Goal: Task Accomplishment & Management: Complete application form

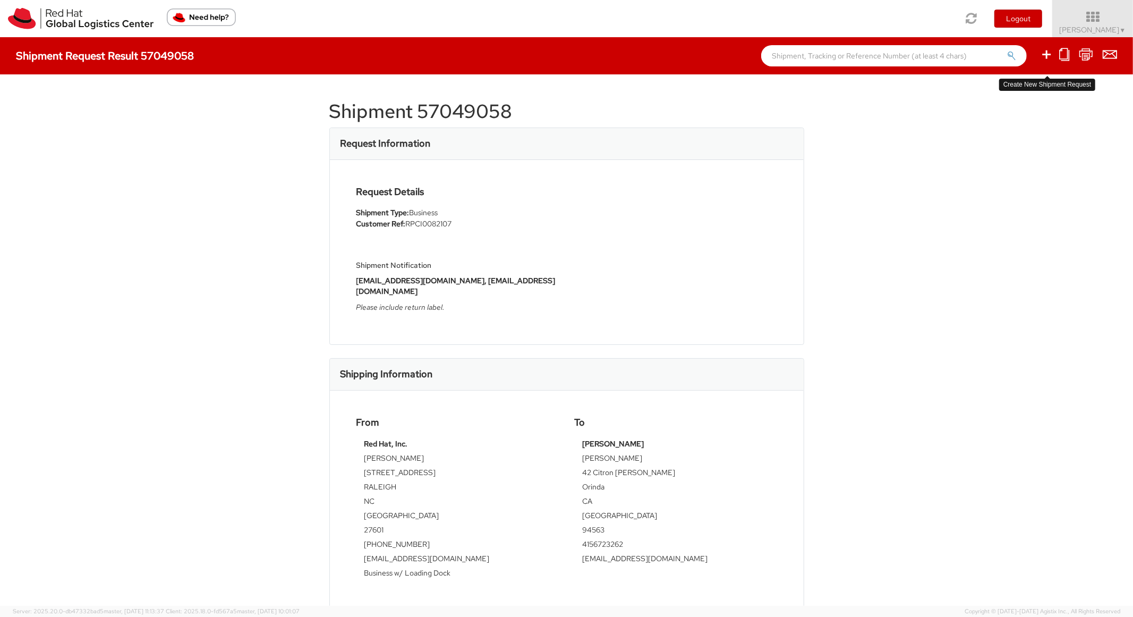
click at [1047, 49] on icon at bounding box center [1046, 54] width 13 height 13
select select
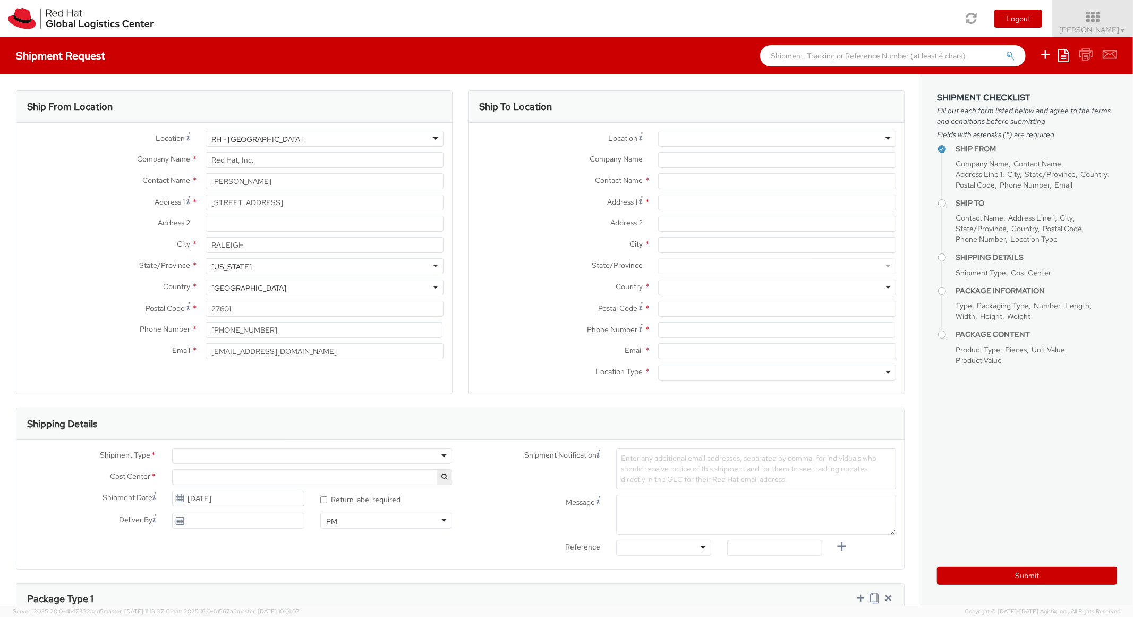
select select "850"
click at [1072, 55] on ul "Save as template Create from template" at bounding box center [1071, 55] width 91 height 37
click at [1059, 55] on icon at bounding box center [1063, 55] width 11 height 13
click at [1015, 85] on link "Create from template" at bounding box center [1022, 89] width 93 height 14
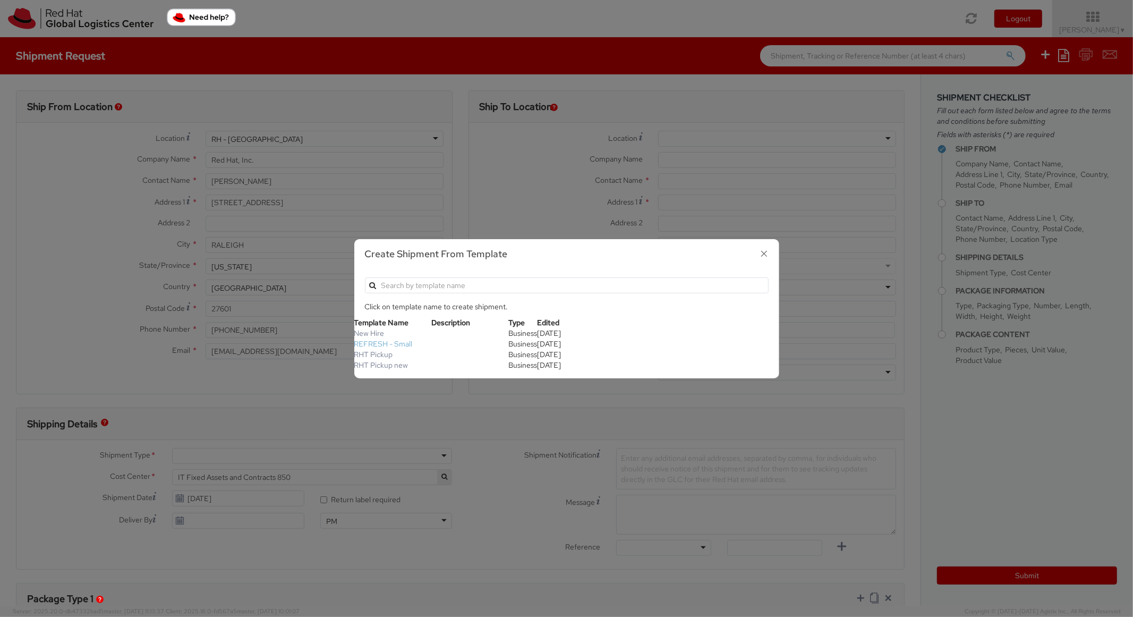
click at [387, 340] on link "REFRESH - Small" at bounding box center [383, 344] width 58 height 10
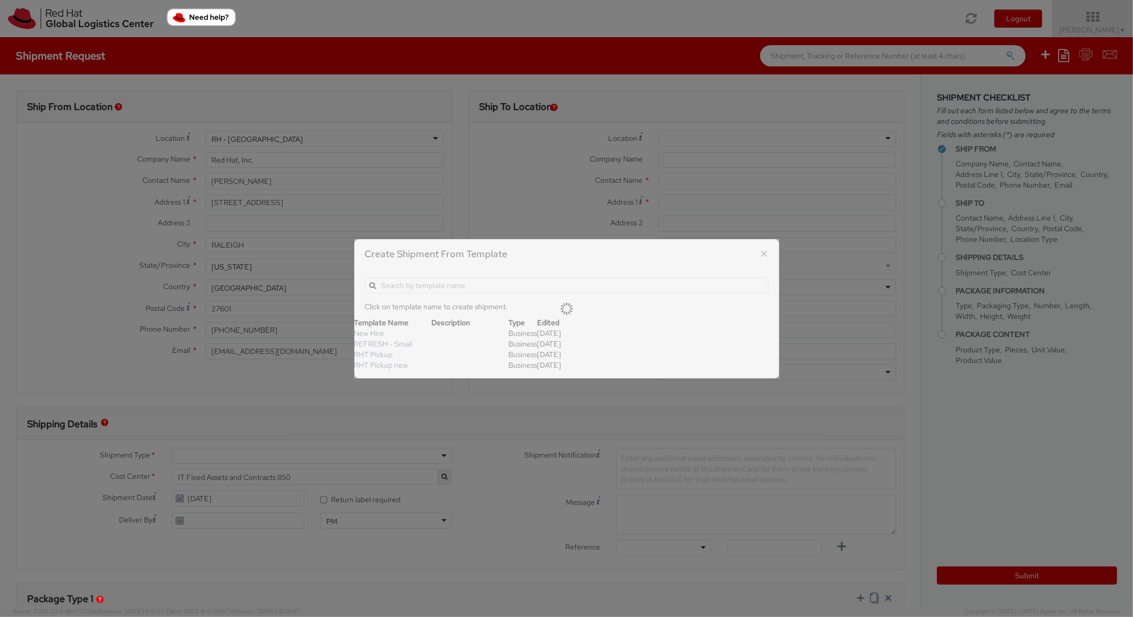
type textarea "Please include return label."
type input "*RPCI*"
select select "LAPTOP"
type input "1"
type input "18"
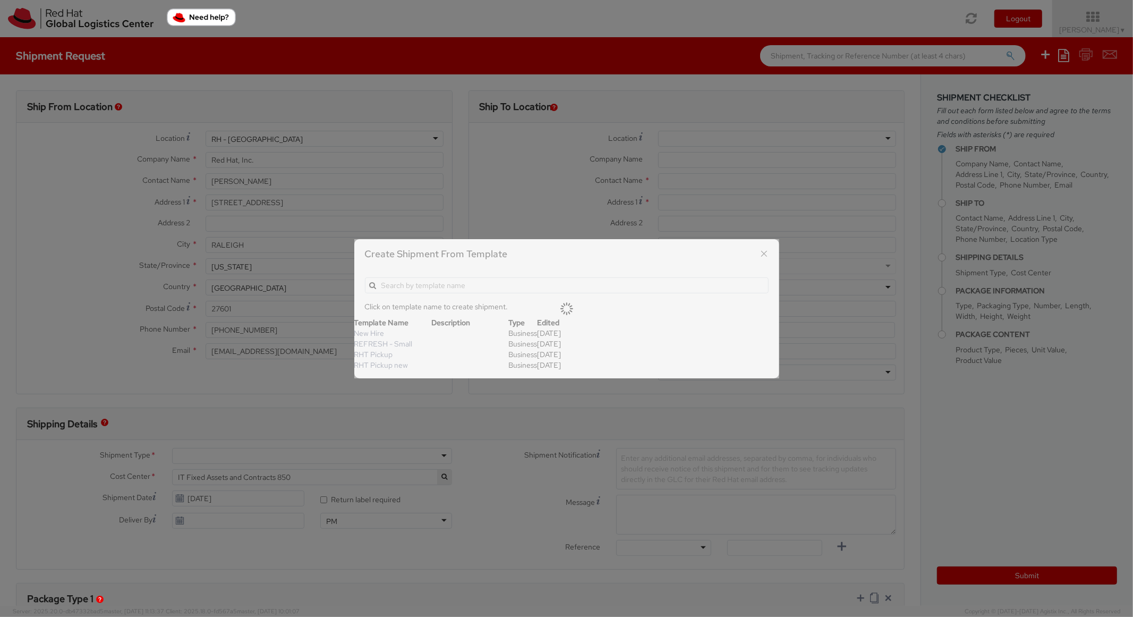
type input "14"
type input "4"
type input "7"
type input "*Laptop Model*"
select select "LAPTOP"
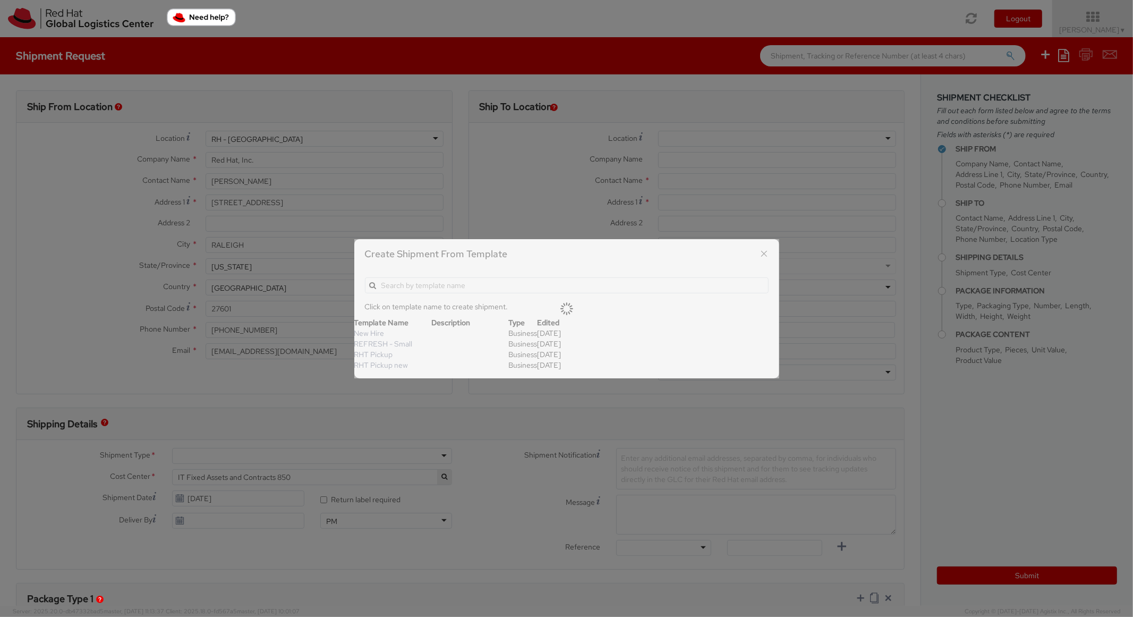
type input "2,000.00"
select select "850"
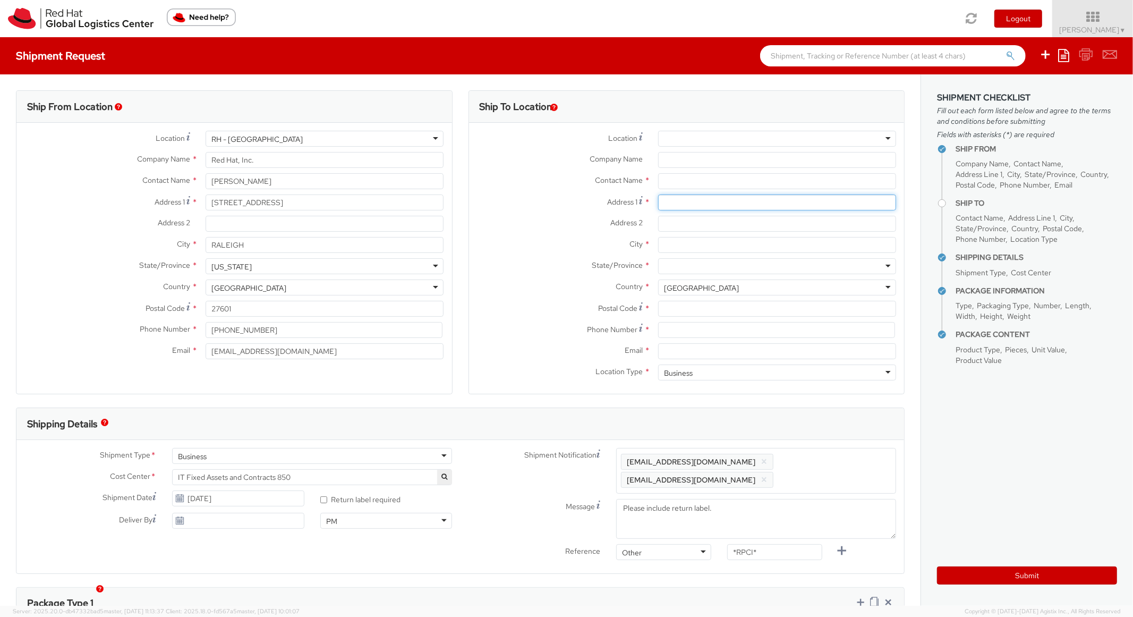
paste input "12 Seminary Drive,"
click at [682, 202] on input "Address 1 *" at bounding box center [777, 202] width 238 height 16
type input "12 Seminary Drive,"
click at [690, 239] on input "City *" at bounding box center [777, 245] width 238 height 16
paste input "Lutherville"
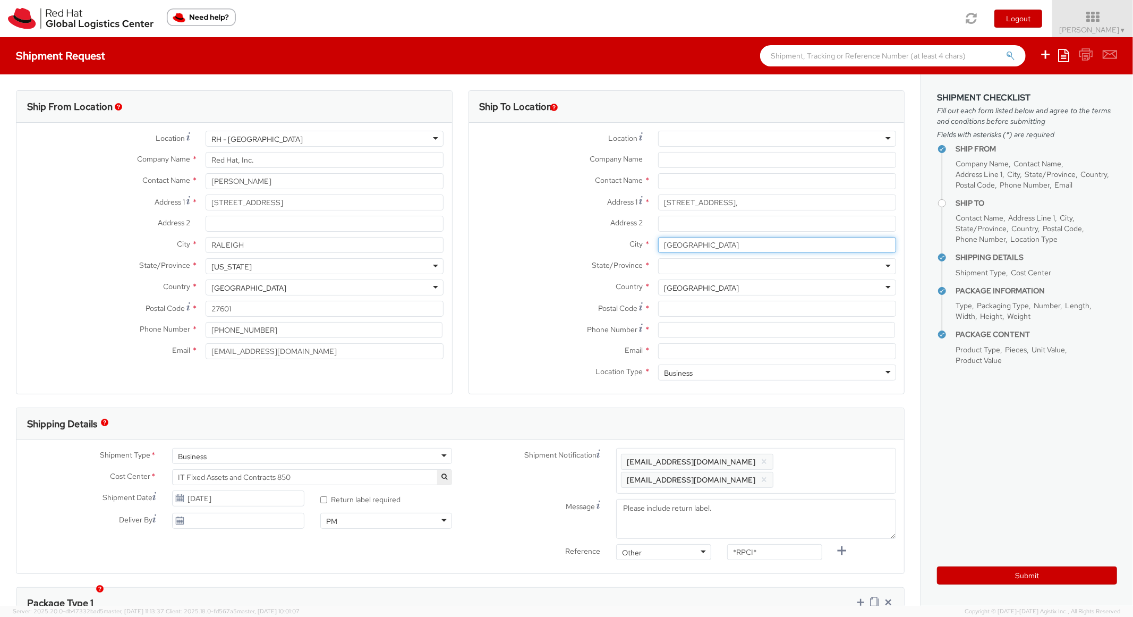
type input "Lutherville"
click at [686, 314] on input "Postal Code *" at bounding box center [777, 309] width 238 height 16
paste input "21093"
type input "21093"
click at [716, 261] on div at bounding box center [777, 266] width 238 height 16
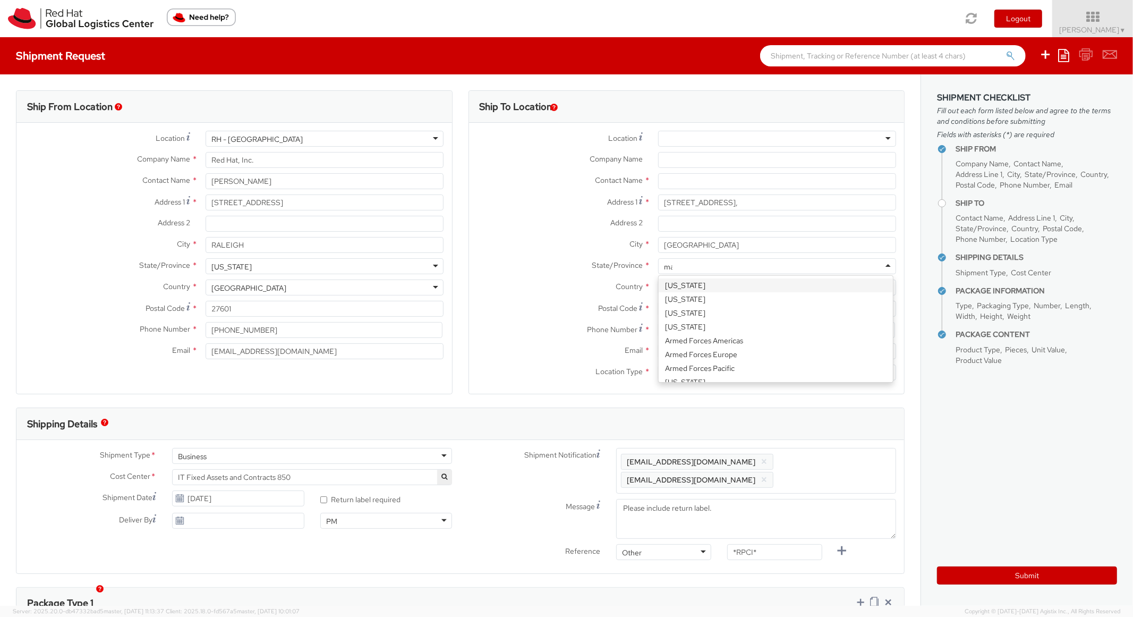
scroll to position [0, 0]
type input "mary"
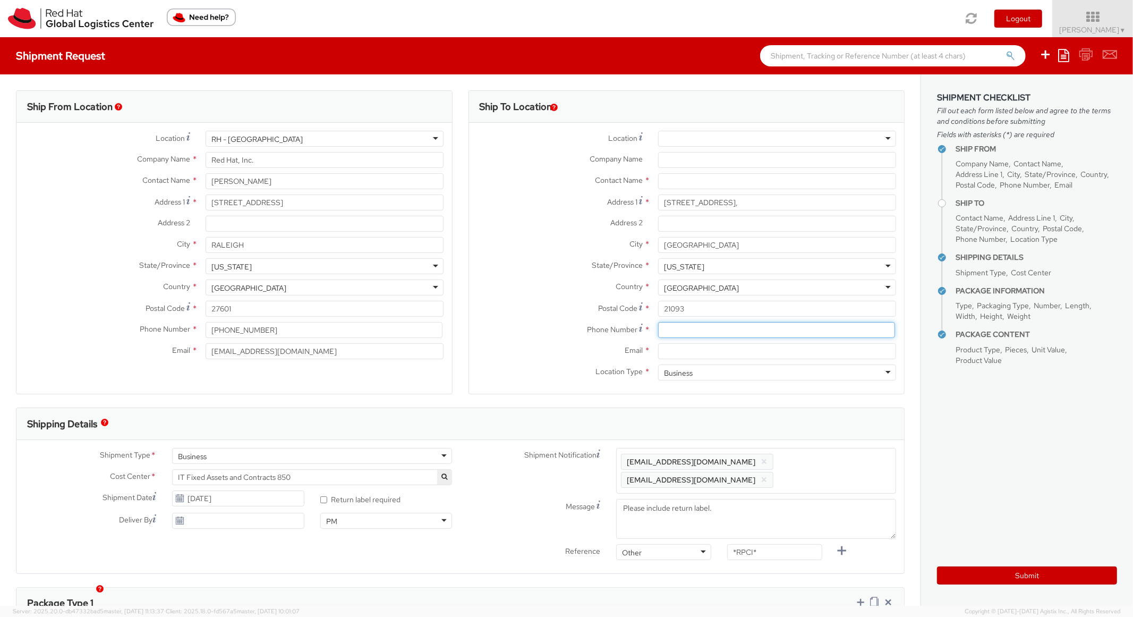
click at [699, 328] on input at bounding box center [776, 330] width 237 height 16
paste input "443-690-1079"
type input "443-690-1079"
click at [555, 305] on label "Postal Code *" at bounding box center [559, 308] width 181 height 14
click at [658, 305] on input "21093" at bounding box center [777, 309] width 238 height 16
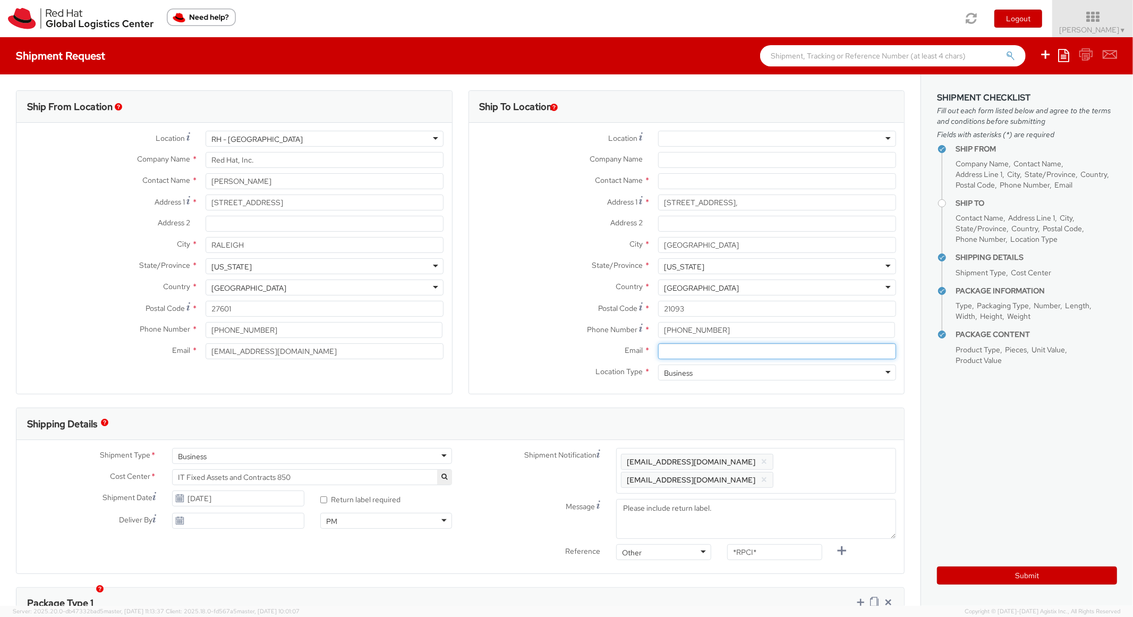
click at [685, 350] on input "Email *" at bounding box center [777, 351] width 238 height 16
paste input "rcardwel@redhat.com"
type input "rcardwel@redhat.com"
click at [853, 460] on span "Enter any additional email addresses, separated by comma, for individuals who s…" at bounding box center [756, 471] width 270 height 32
paste input "rcardwel@redhat.com"
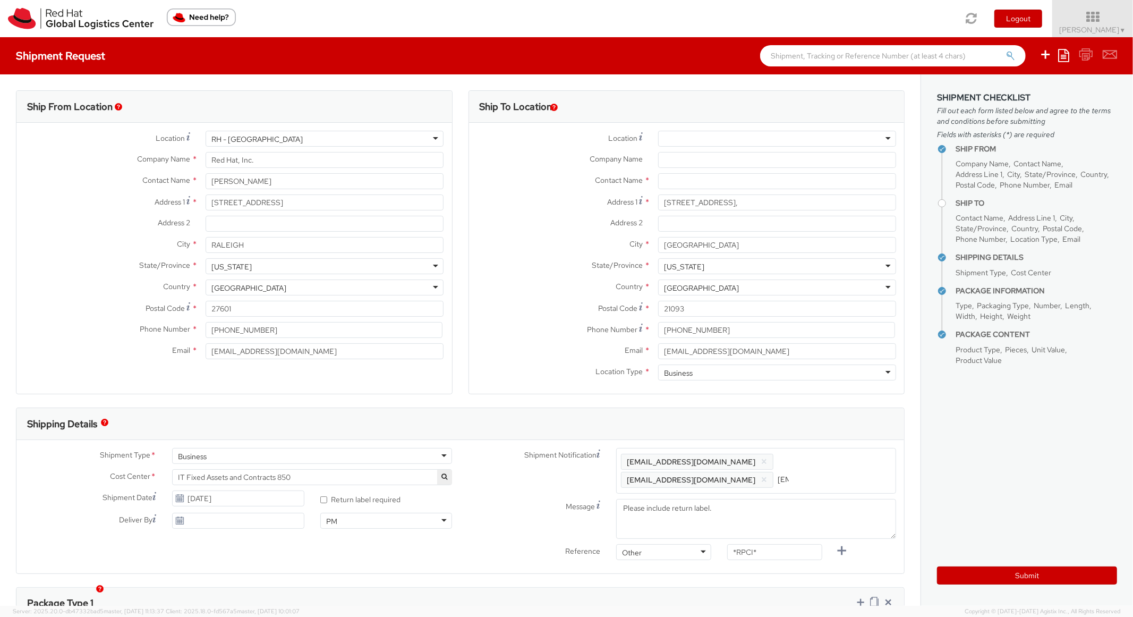
scroll to position [0, 60]
type input "rcardwel@redhat.com"
click at [832, 437] on div "Shipping Details" at bounding box center [460, 424] width 888 height 32
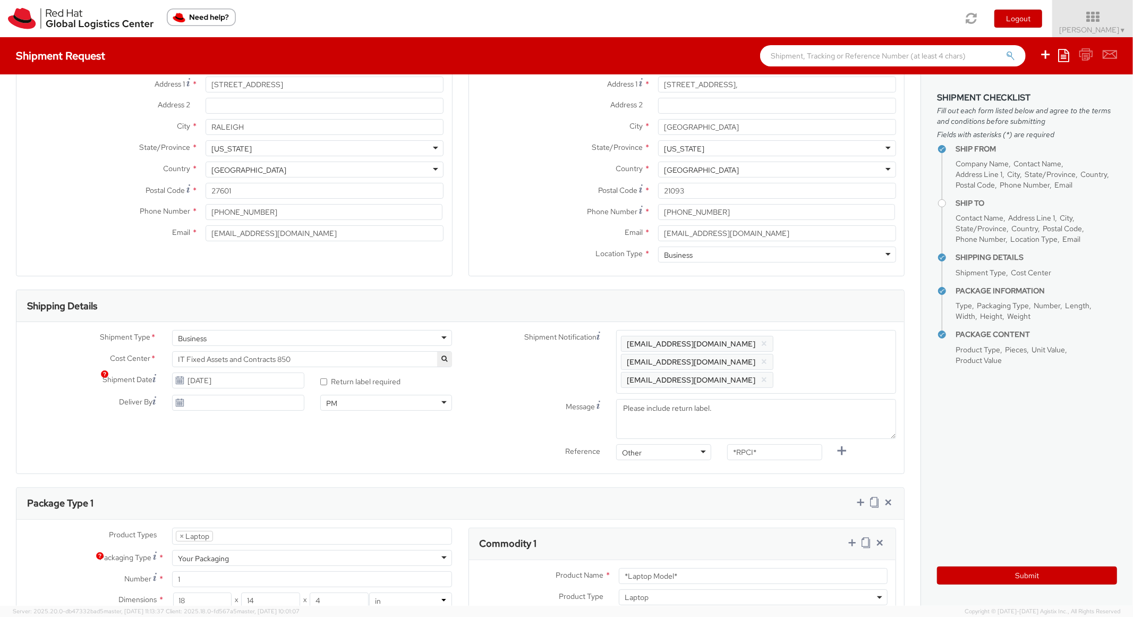
scroll to position [319, 0]
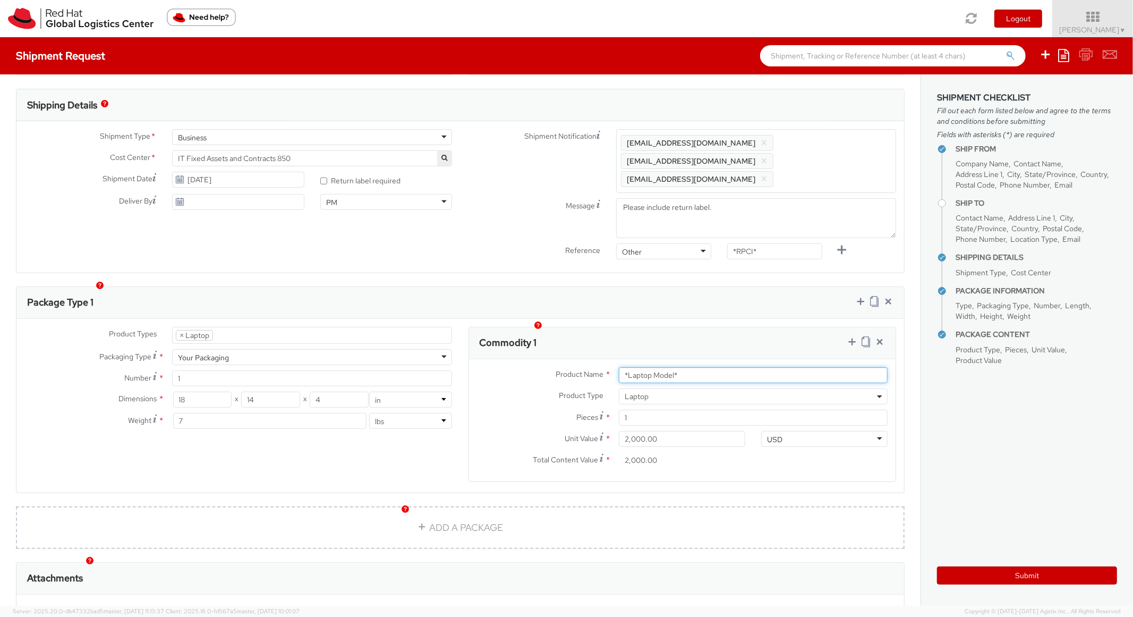
drag, startPoint x: 678, startPoint y: 356, endPoint x: 561, endPoint y: 336, distance: 118.6
click at [561, 336] on div "Commodity 1 Product Name * *Laptop Model* Product Type * Documents Docking Stat…" at bounding box center [683, 404] width 428 height 155
paste input "MAINSTREAM - Lenovo"
type input "MAINSTREAM - Lenovo"
click at [590, 328] on div "Commodity 1" at bounding box center [682, 343] width 427 height 32
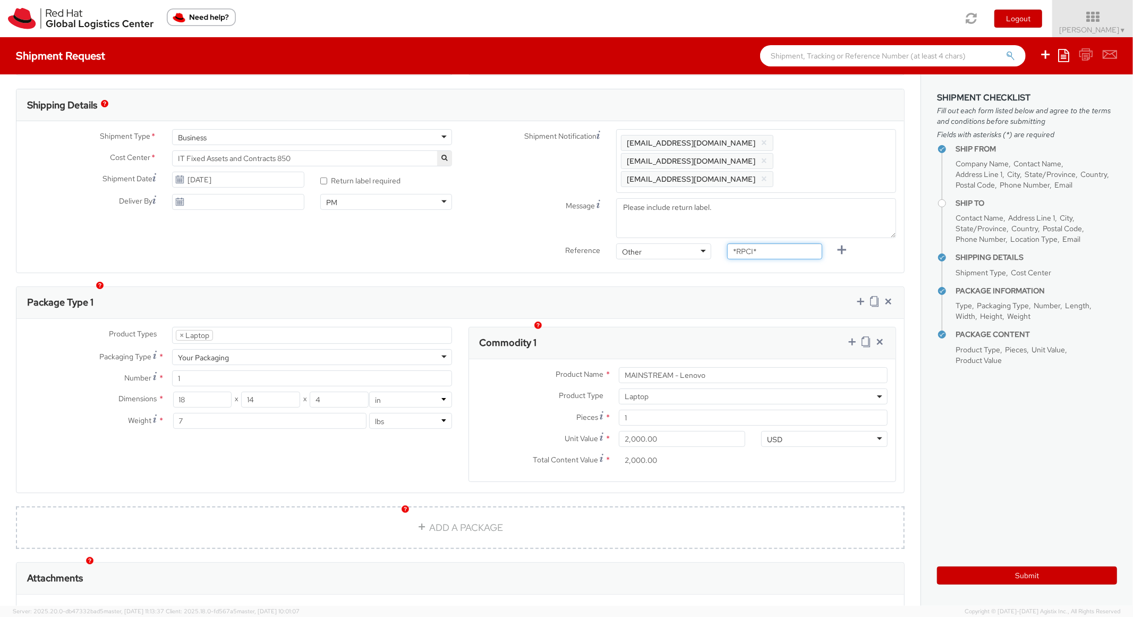
drag, startPoint x: 771, startPoint y: 231, endPoint x: 671, endPoint y: 222, distance: 100.8
click at [671, 222] on div "Shipment Notification Enter any additional email addresses, separated by comma,…" at bounding box center [683, 196] width 444 height 135
paste input "RPCI0080792"
type input "RPCI0080792"
click at [689, 259] on div "Ship From Location Location * RH - Raleigh RH - Raleigh RH - Amsterdam - MSO RH…" at bounding box center [460, 233] width 921 height 955
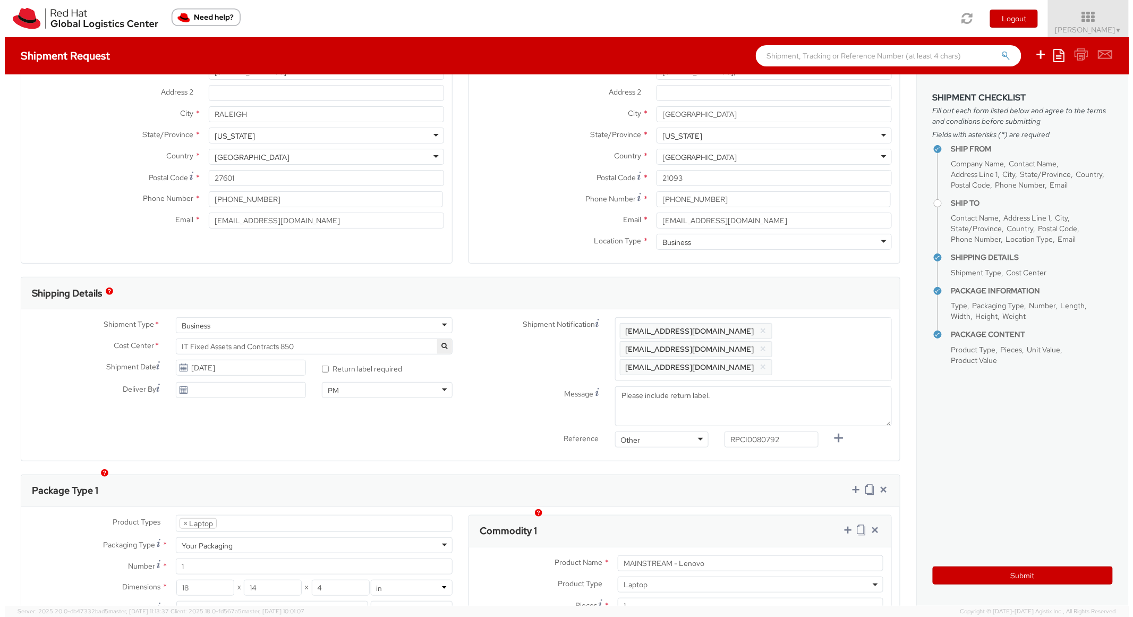
scroll to position [0, 0]
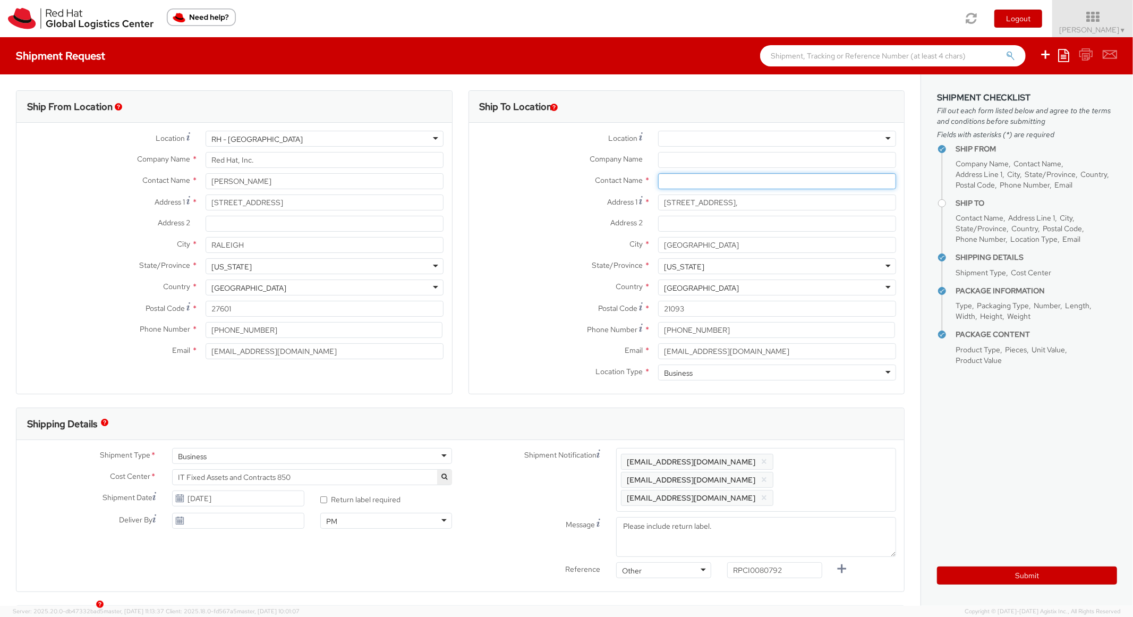
click at [685, 186] on input "text" at bounding box center [777, 181] width 238 height 16
paste input "[PERSON_NAME]"
type input "[PERSON_NAME]"
click at [573, 203] on label "Address 1 *" at bounding box center [559, 201] width 181 height 14
click at [658, 203] on input "12 Seminary Drive," at bounding box center [777, 202] width 238 height 16
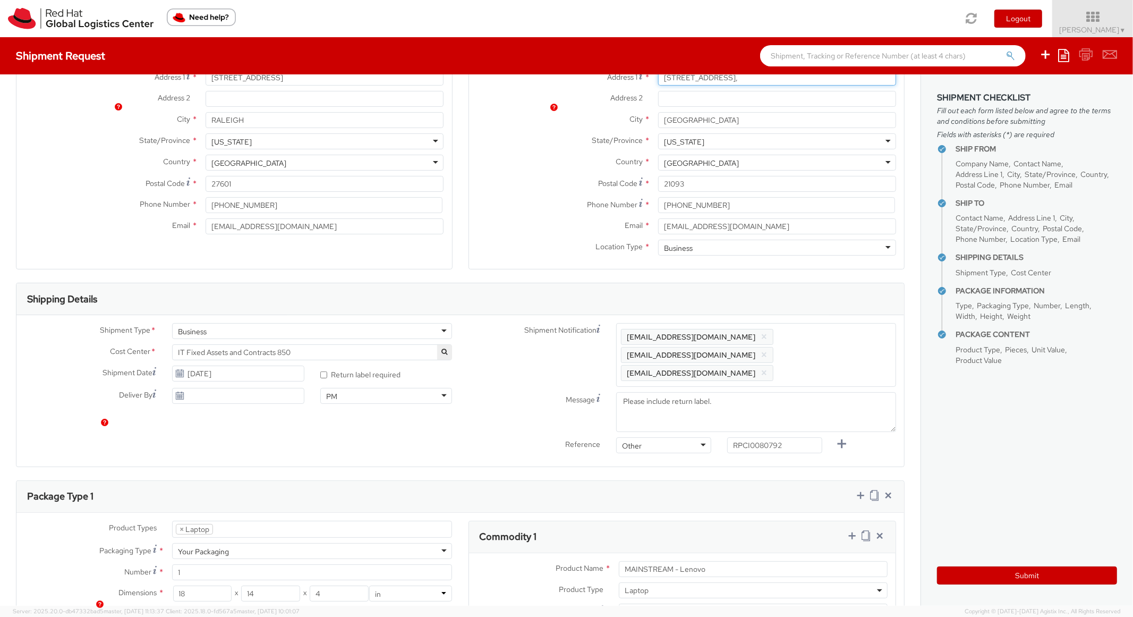
scroll to position [319, 0]
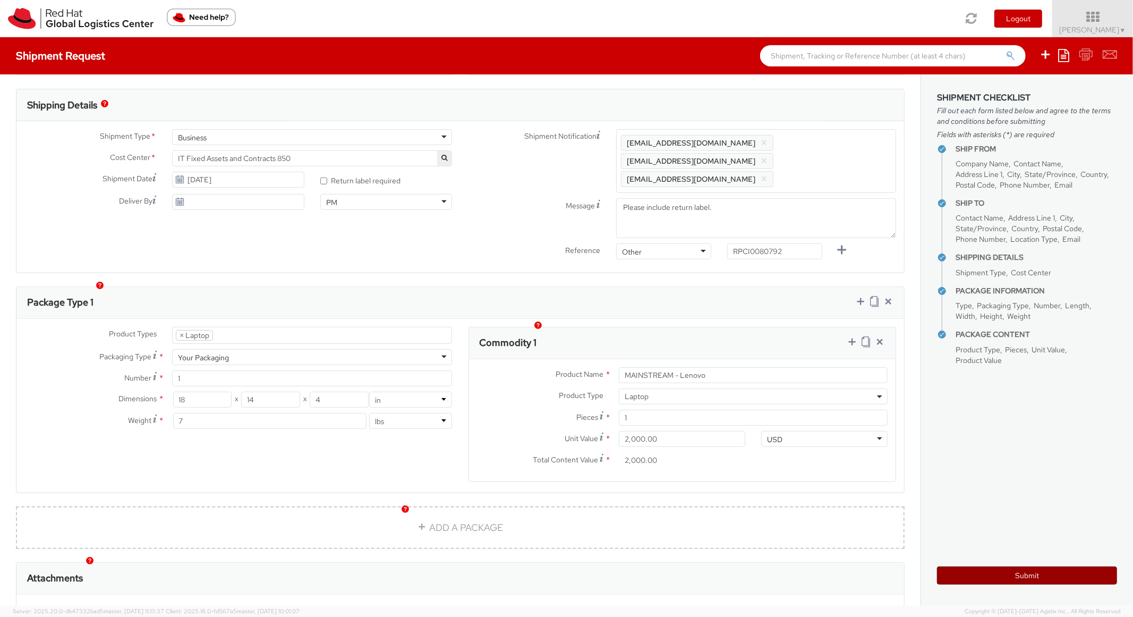
click at [1006, 575] on button "Submit" at bounding box center [1027, 575] width 180 height 18
type input "[PERSON_NAME]"
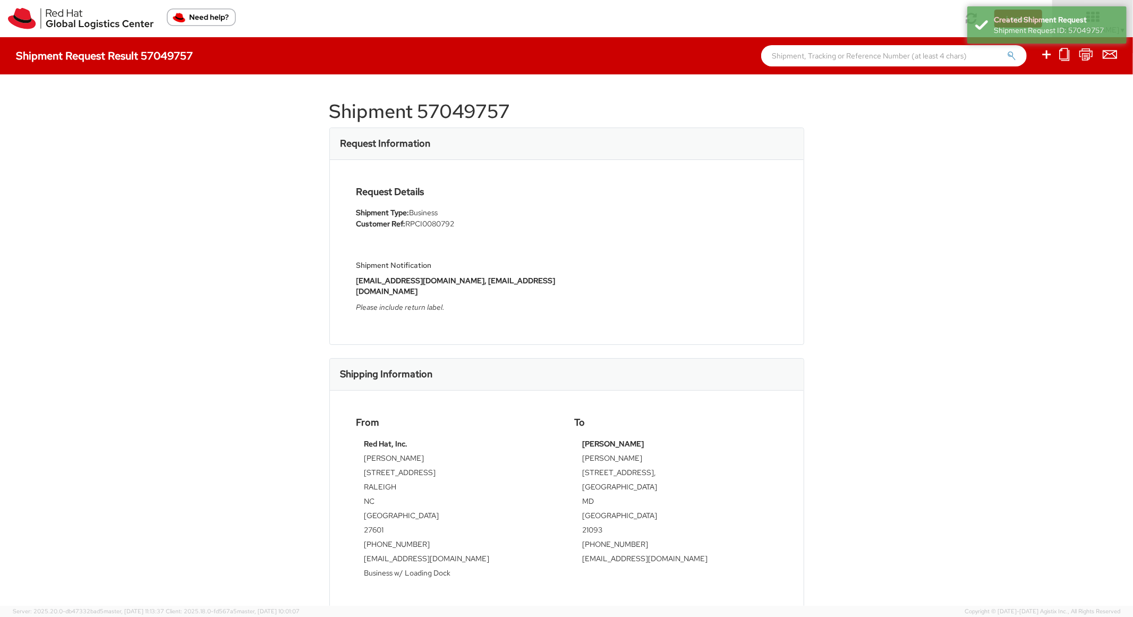
click at [472, 101] on h1 "Shipment 57049757" at bounding box center [566, 111] width 475 height 21
copy h1 "57049757"
click at [732, 132] on div "Request Information" at bounding box center [567, 144] width 474 height 32
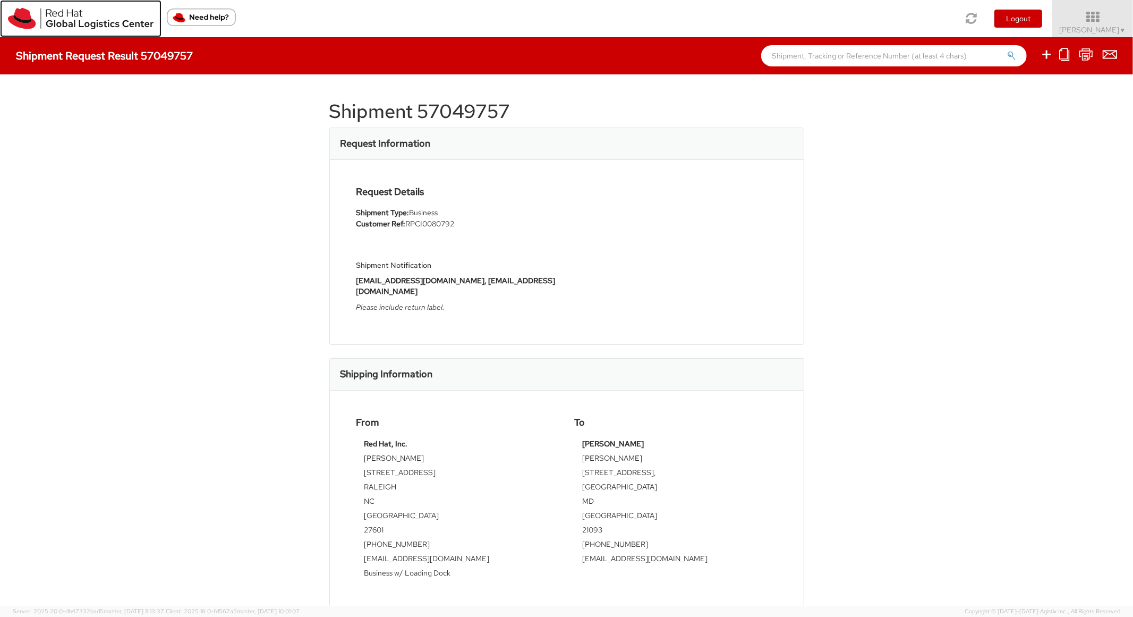
click at [37, 25] on img at bounding box center [81, 18] width 146 height 21
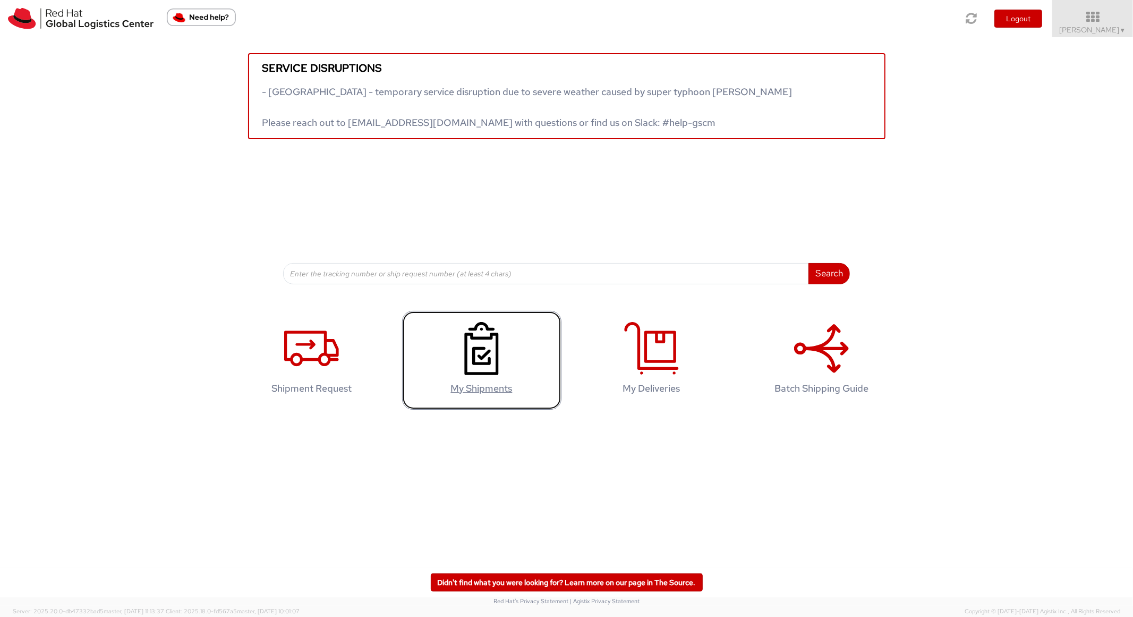
click at [530, 354] on link "My Shipments" at bounding box center [481, 360] width 159 height 99
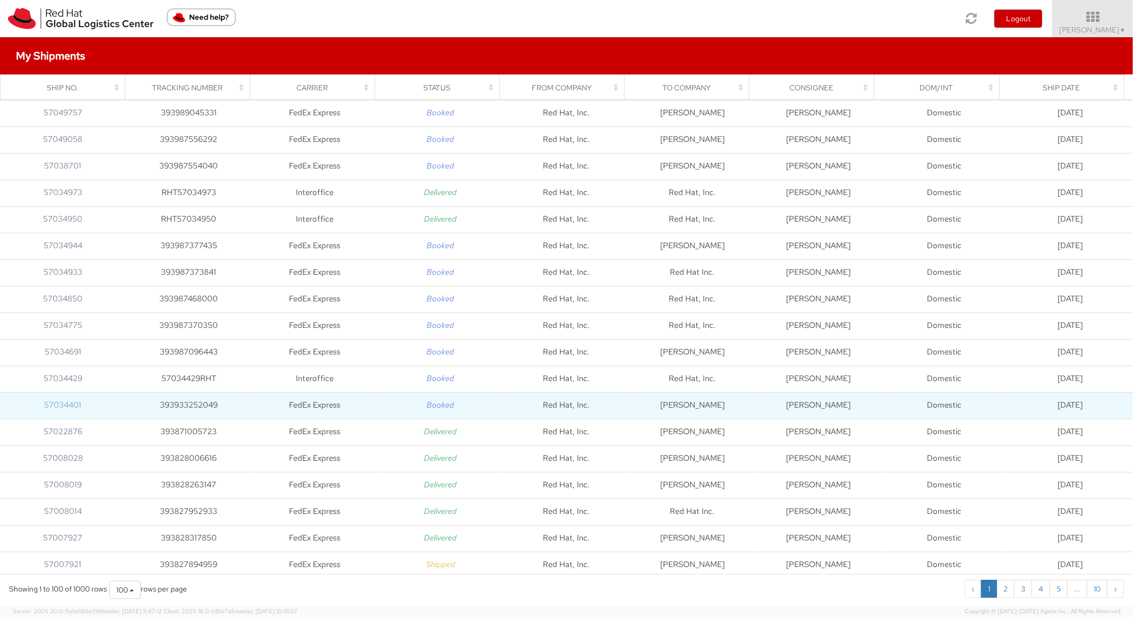
click at [72, 406] on link "57034401" at bounding box center [63, 405] width 37 height 11
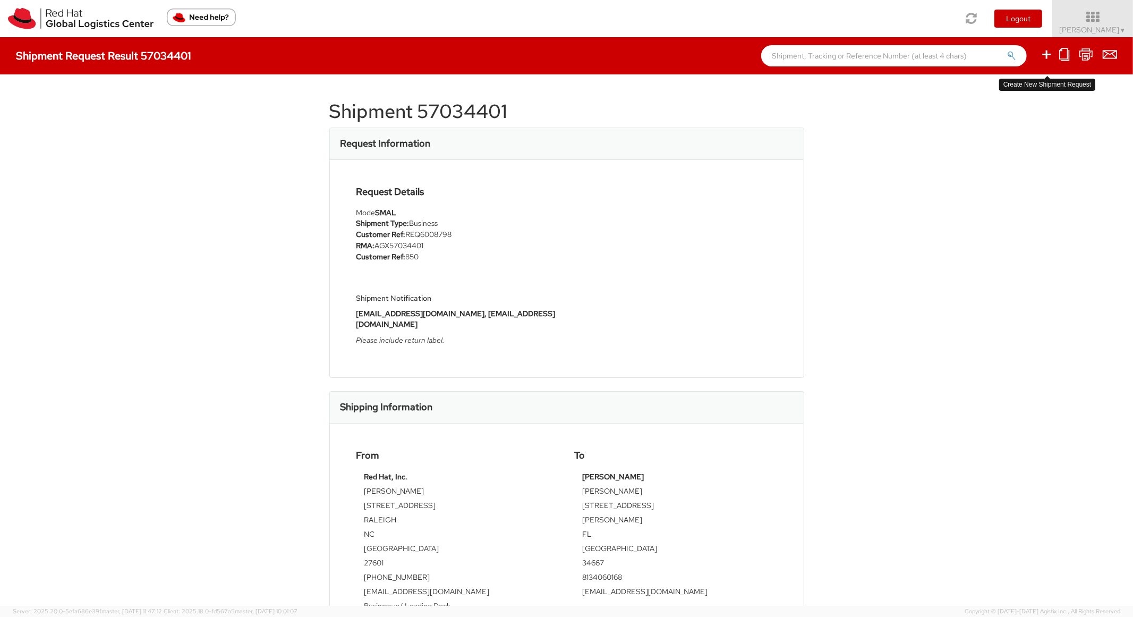
click at [1046, 59] on icon at bounding box center [1046, 54] width 13 height 13
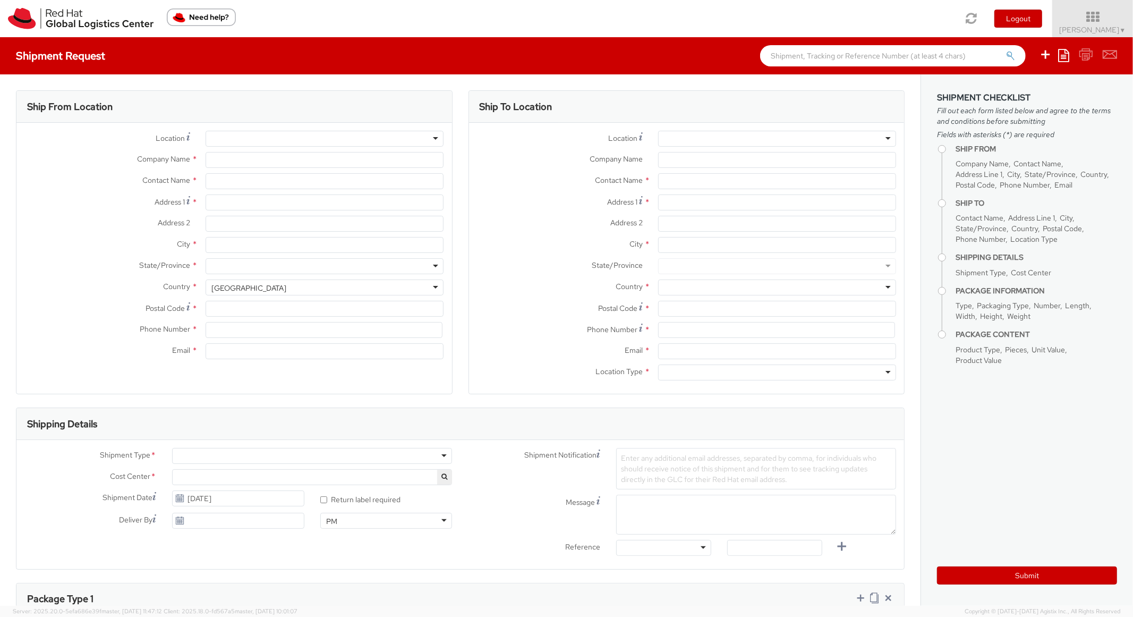
click at [1063, 55] on icon at bounding box center [1063, 55] width 11 height 13
select select
select select "850"
click at [1000, 88] on link "Create from template" at bounding box center [1022, 89] width 93 height 14
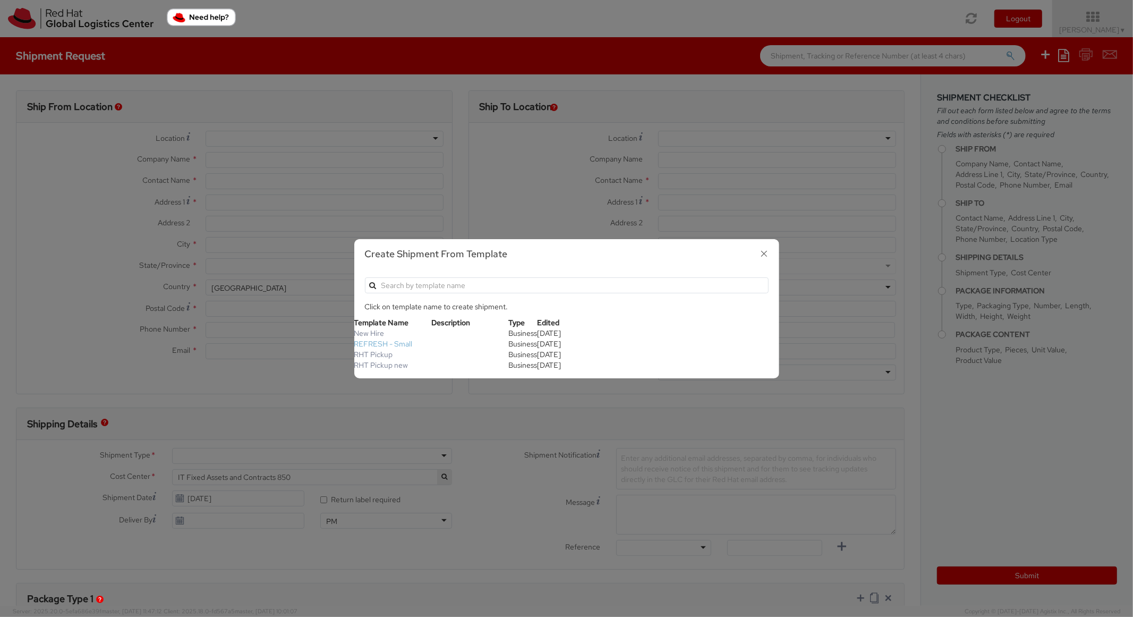
click at [378, 340] on link "REFRESH - Small" at bounding box center [383, 344] width 58 height 10
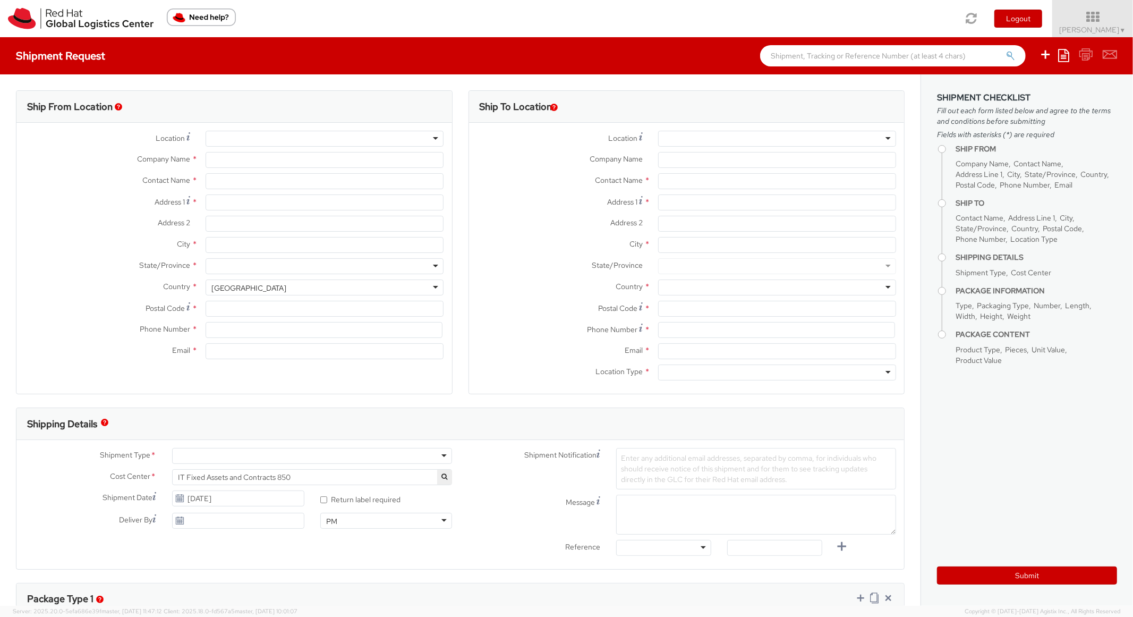
type input "Red Hat, Inc."
type input "[PERSON_NAME]"
type input "[STREET_ADDRESS]"
type input "RALEIGH"
type input "27601"
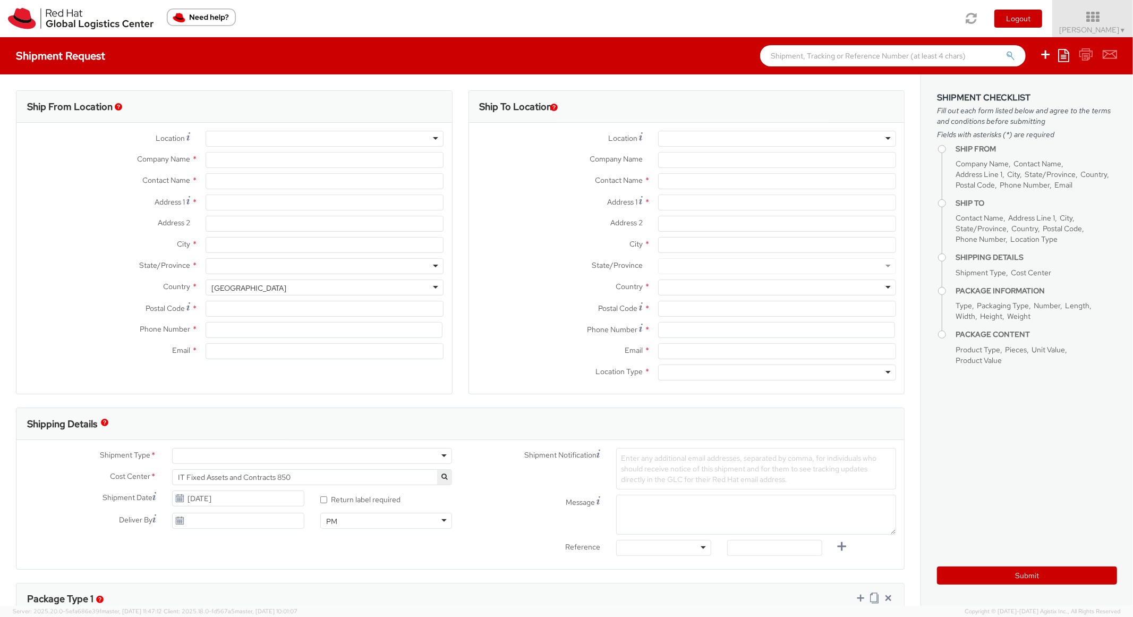
type input "[PHONE_NUMBER]"
type input "[EMAIL_ADDRESS][DOMAIN_NAME]"
type textarea "Please include return label."
type input "*RPCI*"
select select "LAPTOP"
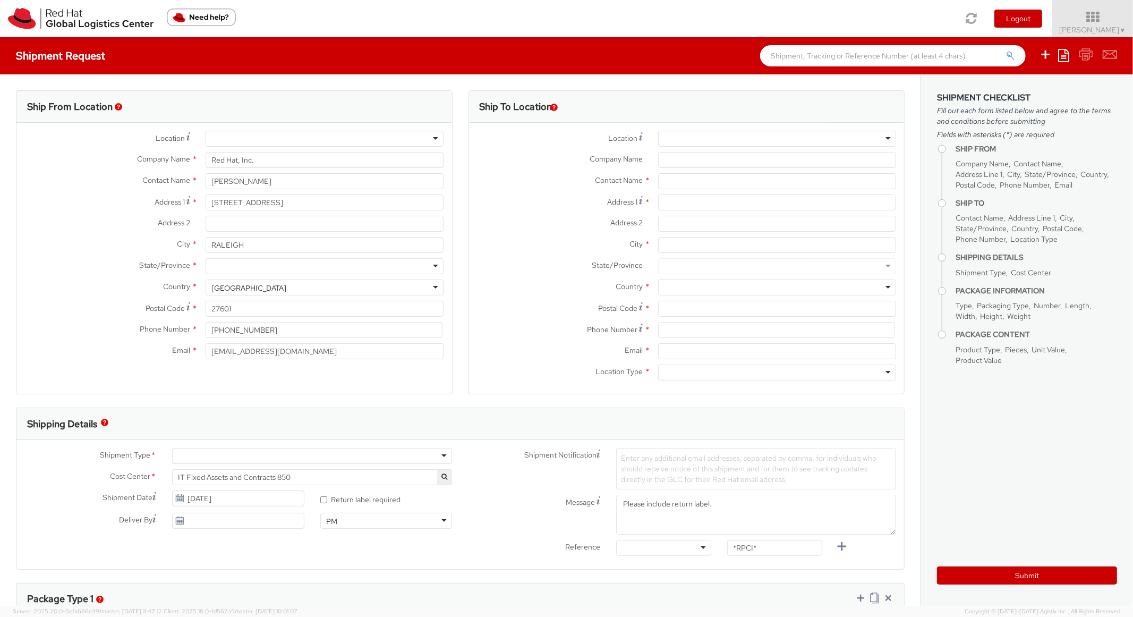
type input "1"
type input "18"
type input "14"
type input "4"
type input "7"
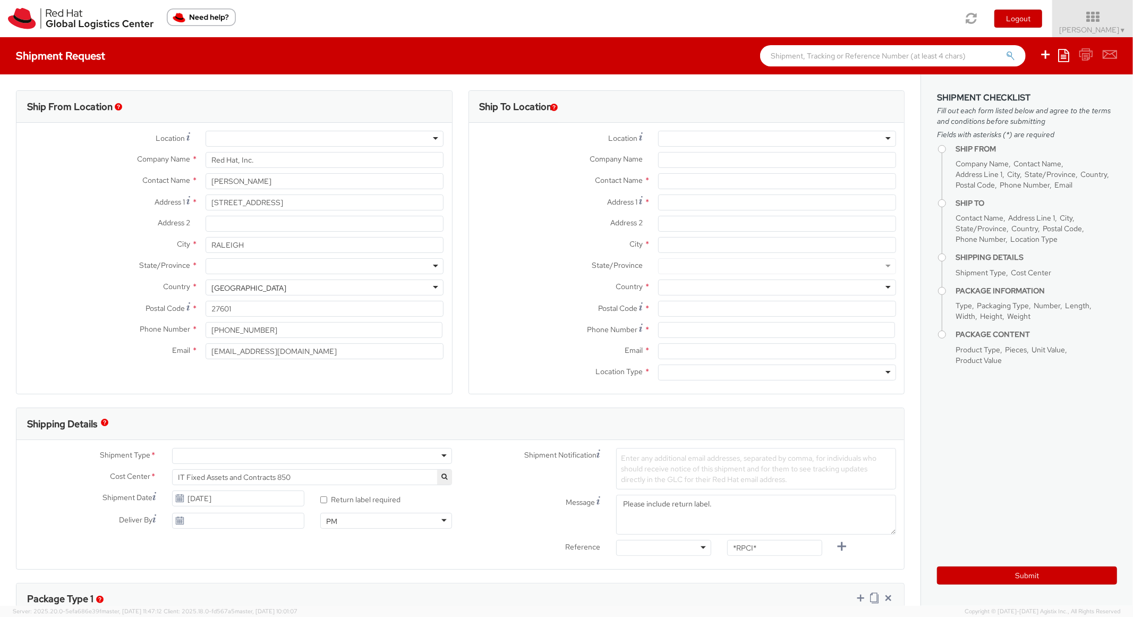
type input "*Laptop Model*"
select select "LAPTOP"
type input "2,000.00"
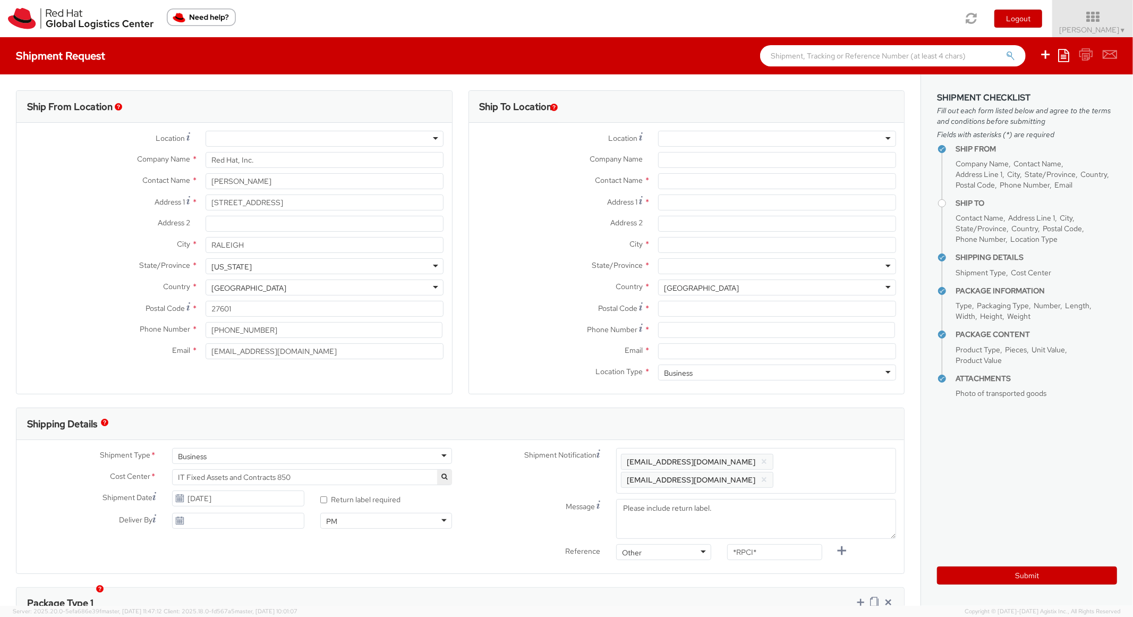
scroll to position [32, 0]
select select
click at [705, 198] on input "Address 1 *" at bounding box center [777, 202] width 238 height 16
paste input "[STREET_ADDRESS]"
type input "[STREET_ADDRESS]"
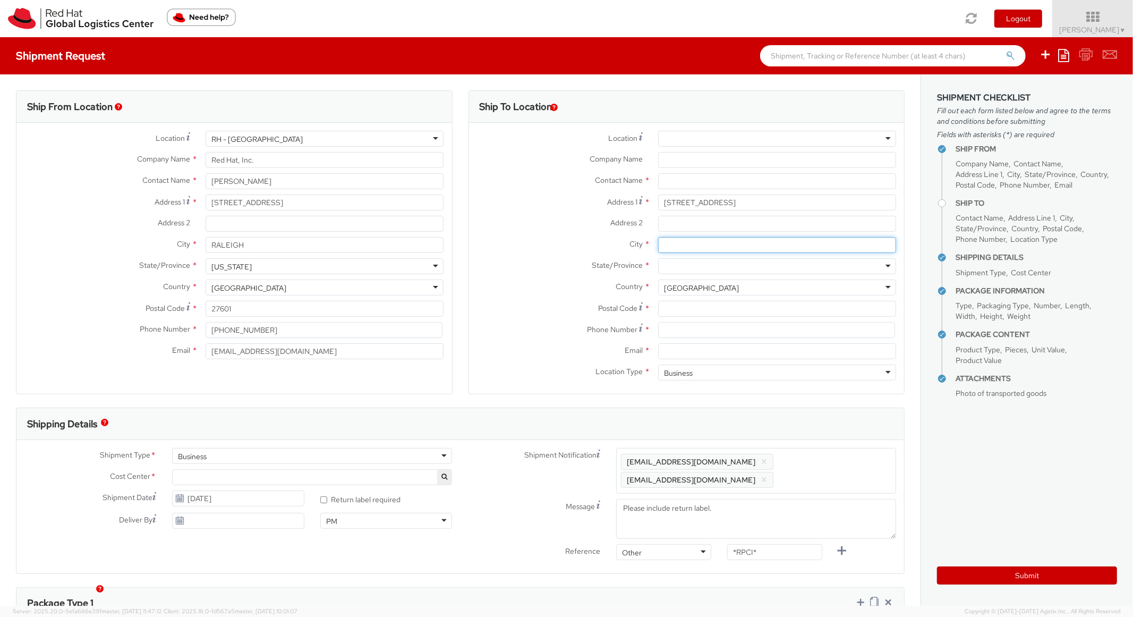
click at [698, 248] on input "City *" at bounding box center [777, 245] width 238 height 16
paste input "[GEOGRAPHIC_DATA]"
type input "[GEOGRAPHIC_DATA]"
click at [686, 258] on div "[US_STATE] [US_STATE] [US_STATE] [US_STATE] Armed Forces Americas Armed Forces …" at bounding box center [777, 266] width 238 height 16
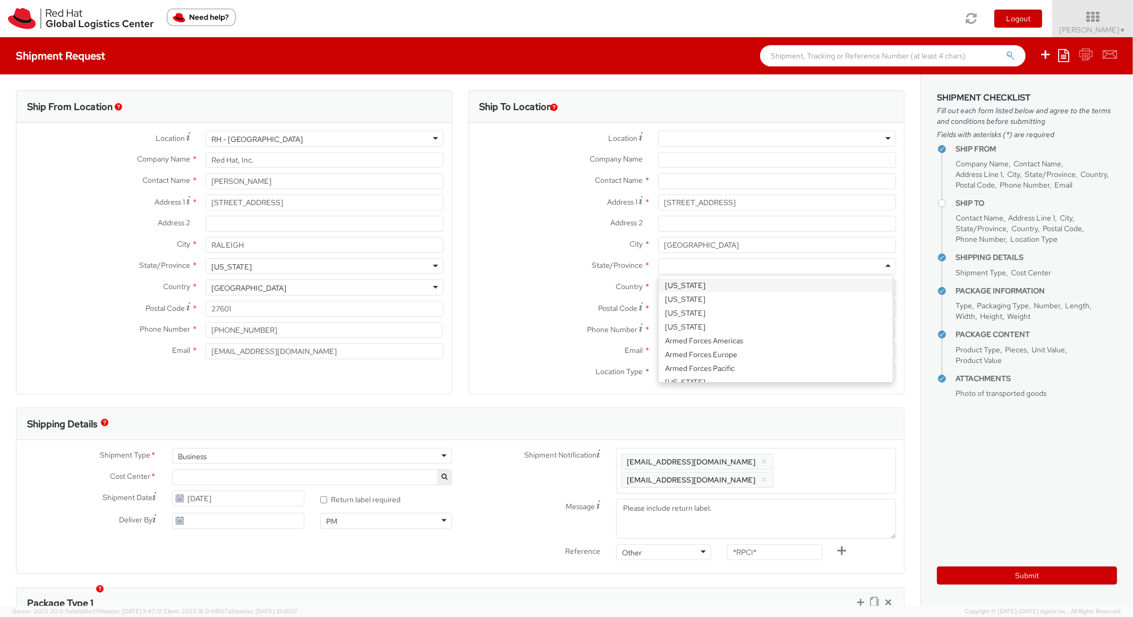
click at [685, 268] on div at bounding box center [777, 266] width 238 height 16
type input "Ge"
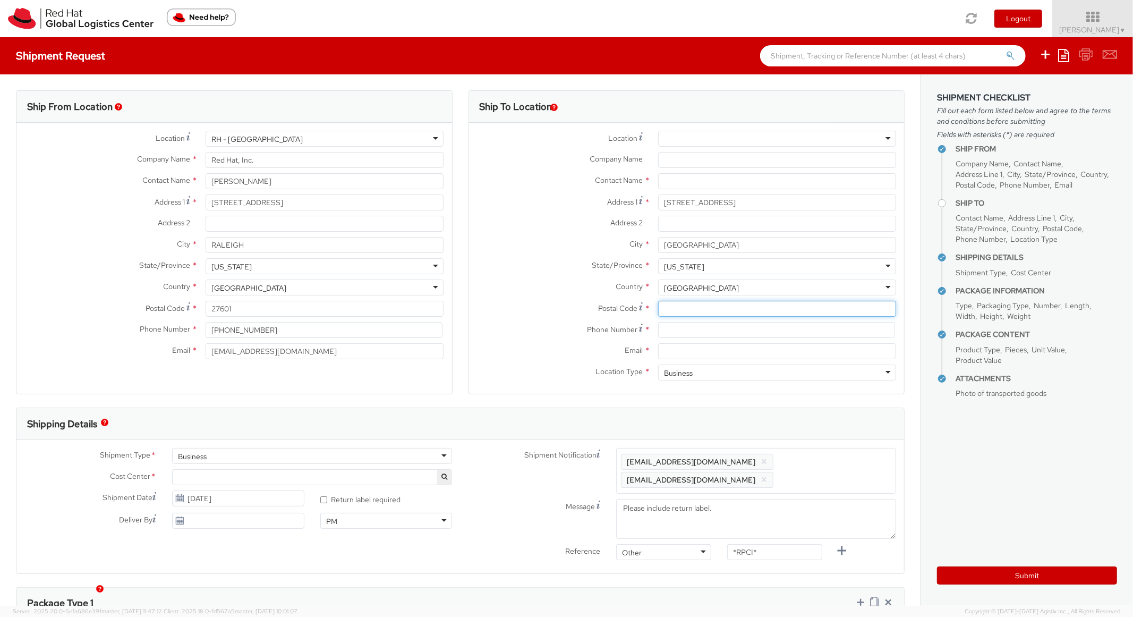
paste input "30306"
click at [688, 308] on input "Postal Code *" at bounding box center [777, 309] width 238 height 16
type input "30306"
click at [555, 254] on div "City * [GEOGRAPHIC_DATA]" at bounding box center [687, 247] width 436 height 21
drag, startPoint x: 736, startPoint y: 339, endPoint x: 740, endPoint y: 331, distance: 9.0
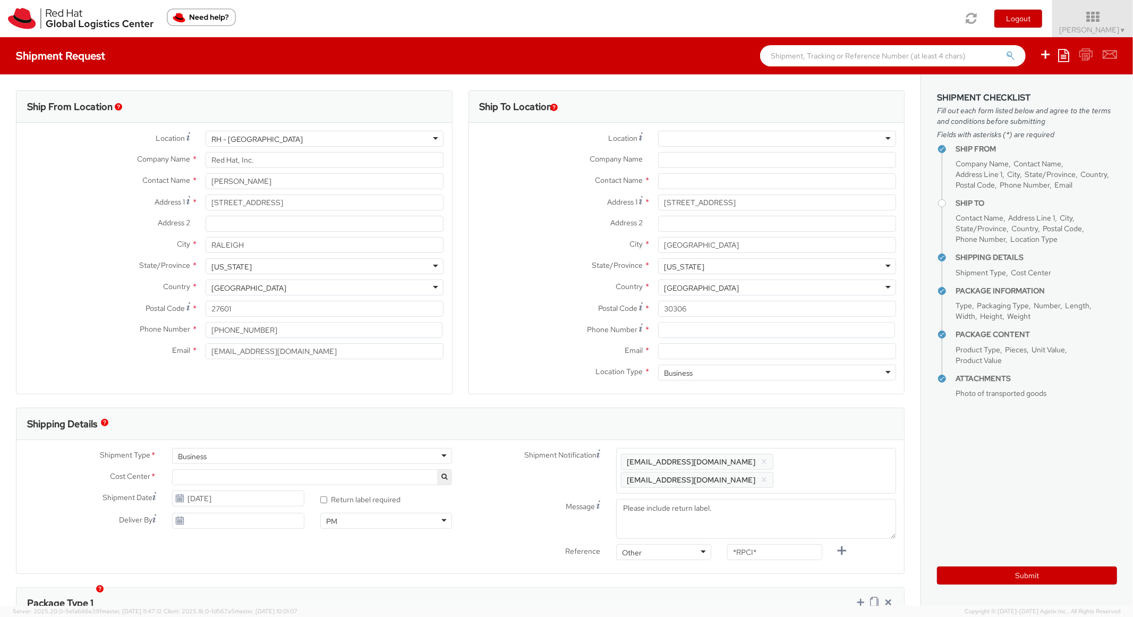
click at [736, 338] on div "Phone Number *" at bounding box center [687, 332] width 436 height 21
click at [741, 329] on input at bounding box center [776, 330] width 237 height 16
paste input "6789236272"
type input "6789236272"
click at [598, 313] on span "Postal Code" at bounding box center [617, 308] width 39 height 10
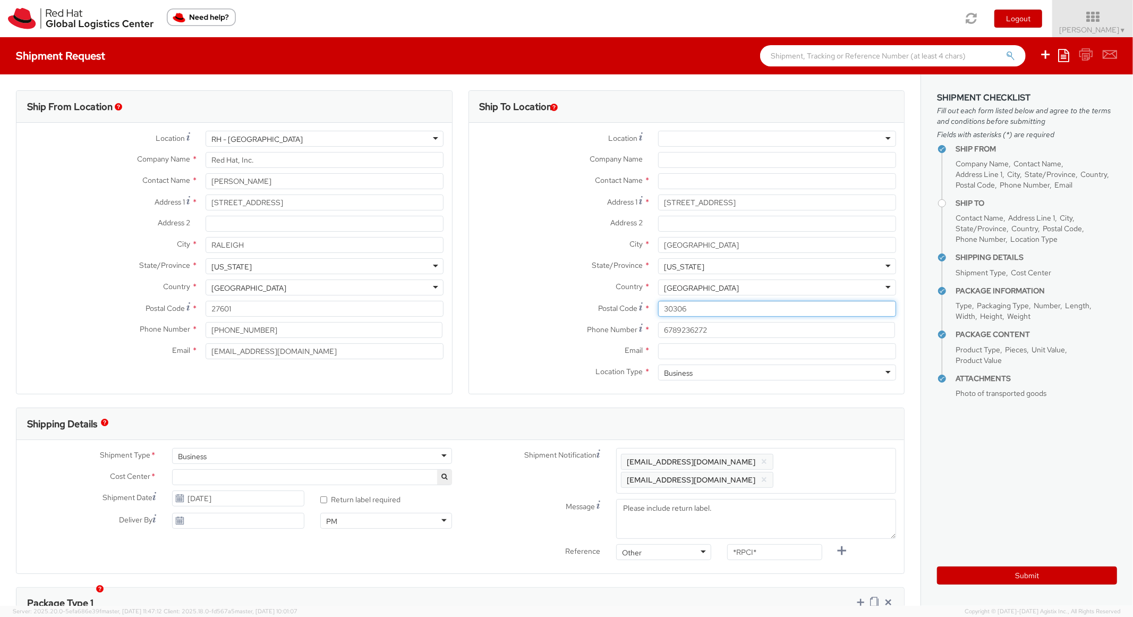
click at [658, 313] on input "30306" at bounding box center [777, 309] width 238 height 16
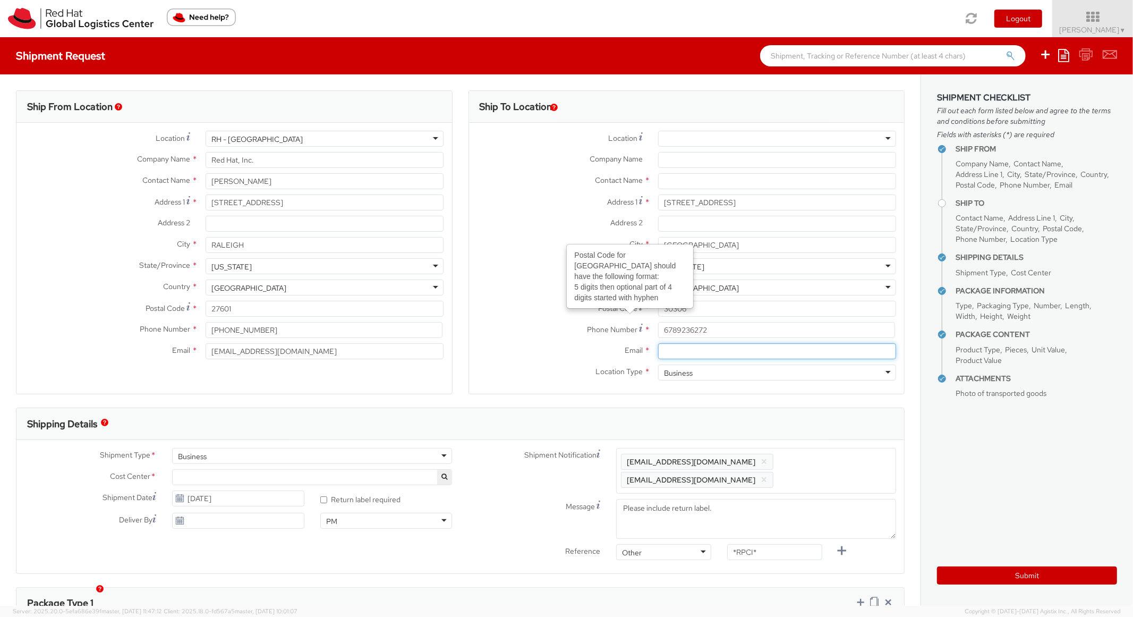
click at [723, 346] on input "Email *" at bounding box center [777, 351] width 238 height 16
paste input "[EMAIL_ADDRESS][DOMAIN_NAME]"
type input "[EMAIL_ADDRESS][DOMAIN_NAME]"
click at [864, 462] on span "Enter any additional email addresses, separated by comma, for individuals who s…" at bounding box center [756, 471] width 270 height 32
paste input "[EMAIL_ADDRESS][DOMAIN_NAME]"
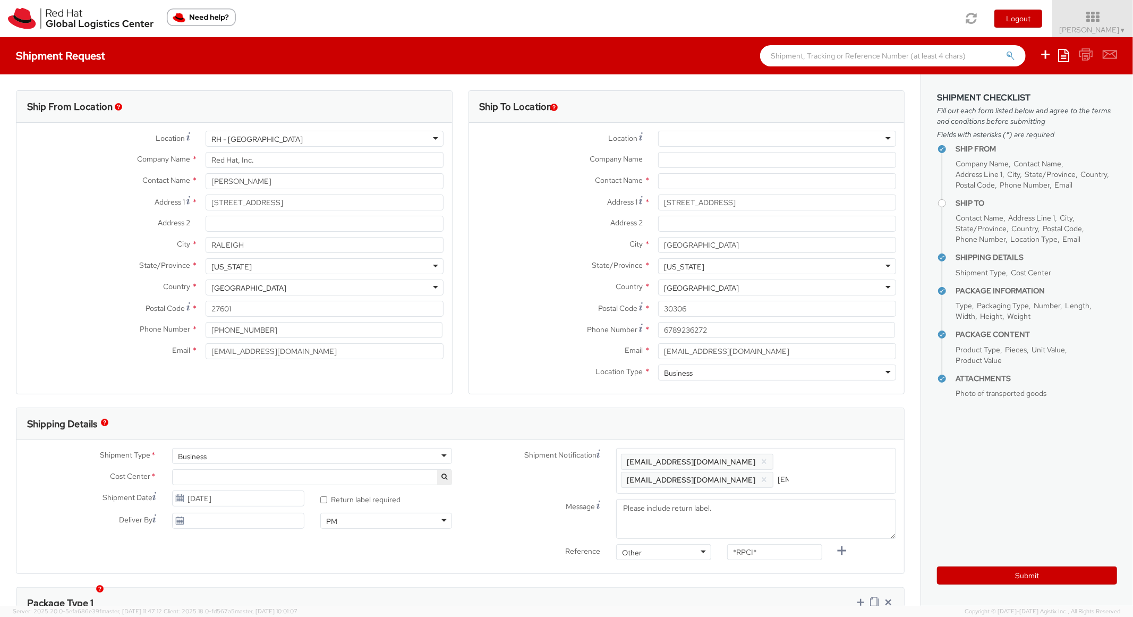
scroll to position [0, 57]
type input "[EMAIL_ADDRESS][DOMAIN_NAME]"
click at [832, 414] on div "Shipping Details" at bounding box center [460, 424] width 888 height 32
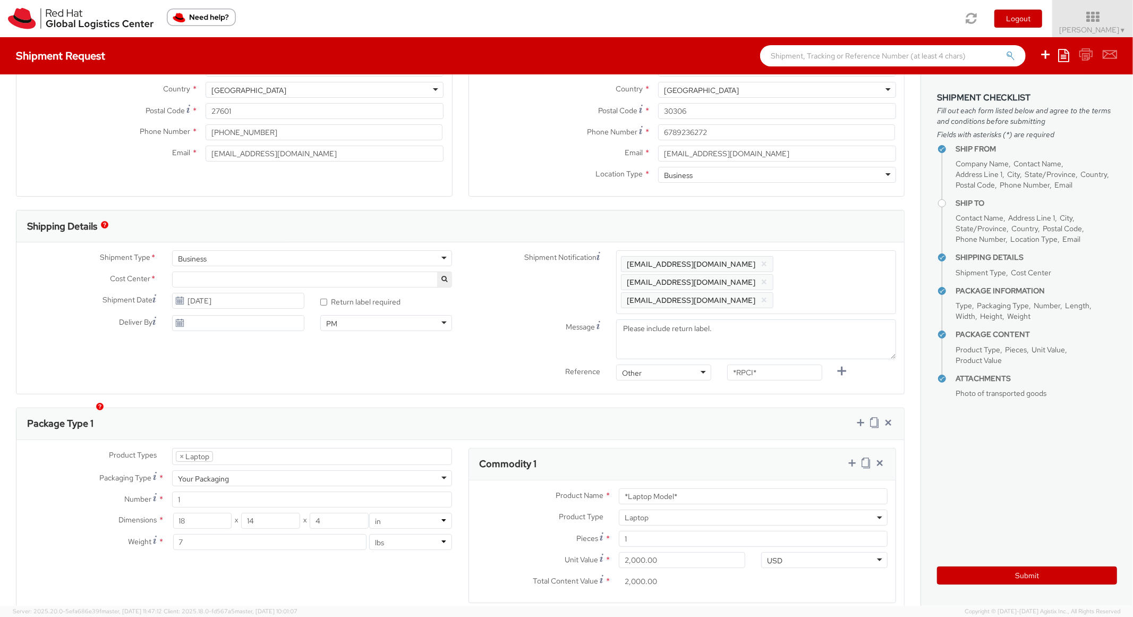
scroll to position [448, 0]
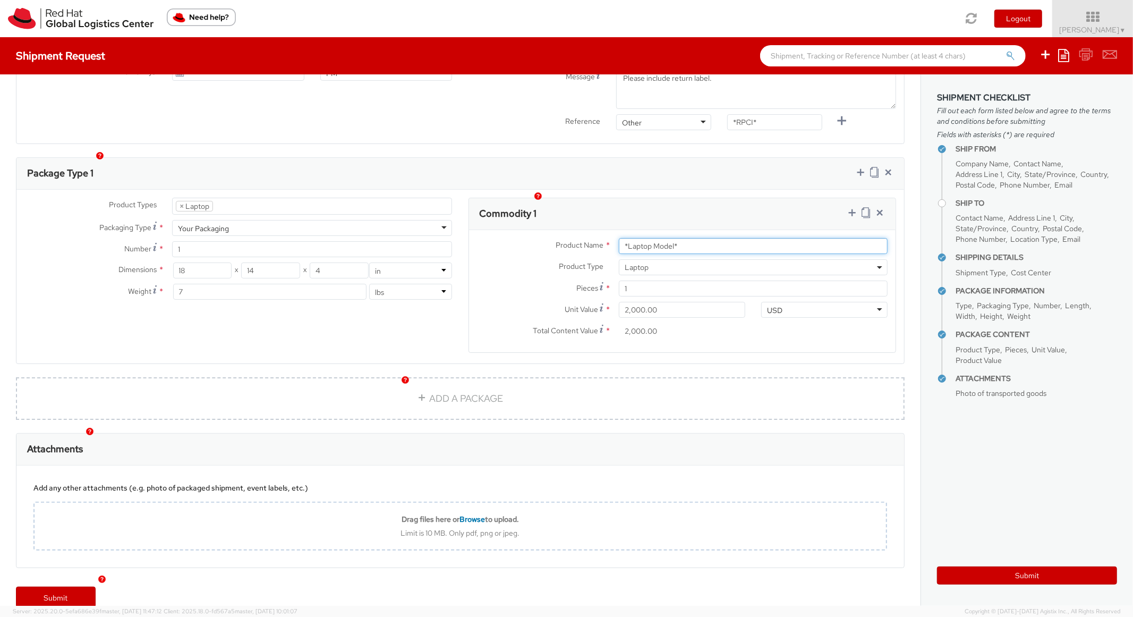
drag, startPoint x: 693, startPoint y: 225, endPoint x: 570, endPoint y: 219, distance: 123.4
click at [570, 230] on div "Product Name * *Laptop Model* Product Type * Documents Docking Station Laptop M…" at bounding box center [682, 291] width 427 height 122
paste input "MAINSTREAM - Apple MacBook Air 13”"
type input "MAINSTREAM - Apple MacBook Air 13”"
click at [695, 198] on div "Commodity 1" at bounding box center [682, 214] width 427 height 32
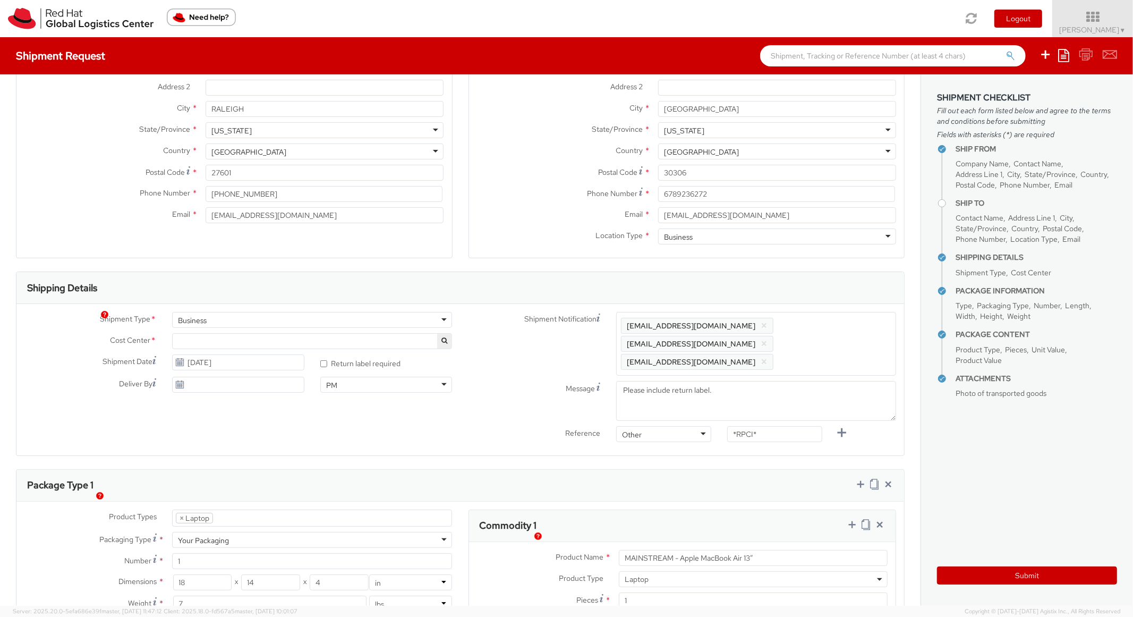
scroll to position [106, 0]
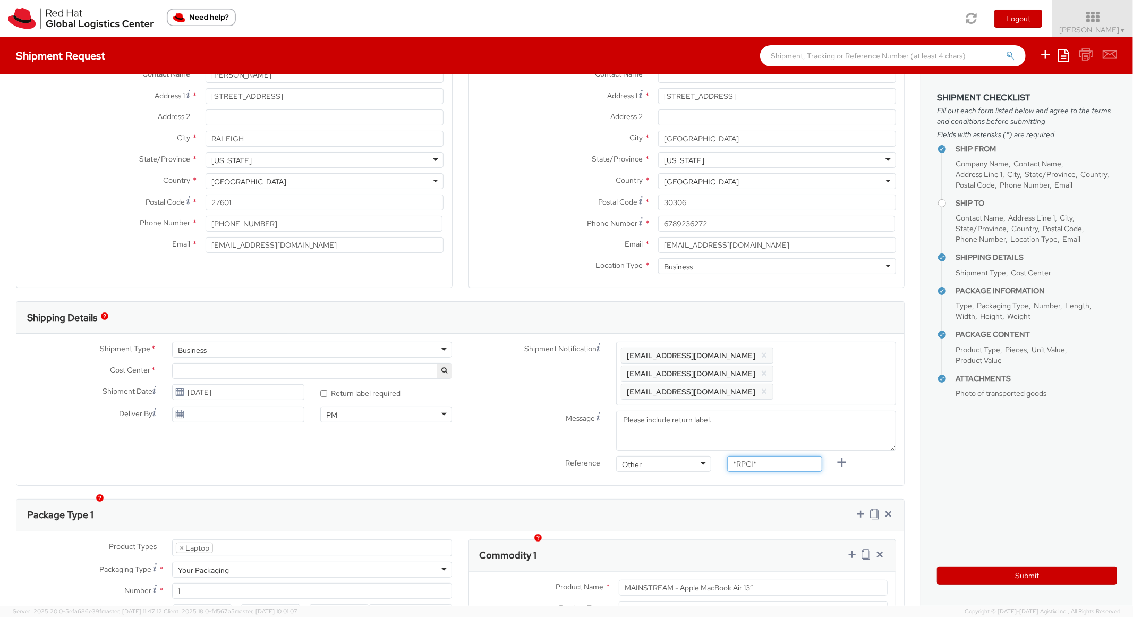
paste input "REQ6029087"
drag, startPoint x: 778, startPoint y: 449, endPoint x: 668, endPoint y: 438, distance: 110.6
click at [668, 456] on div "Reference Other Other Other Purchase Order Number Reference Number REQ6029087" at bounding box center [683, 466] width 444 height 21
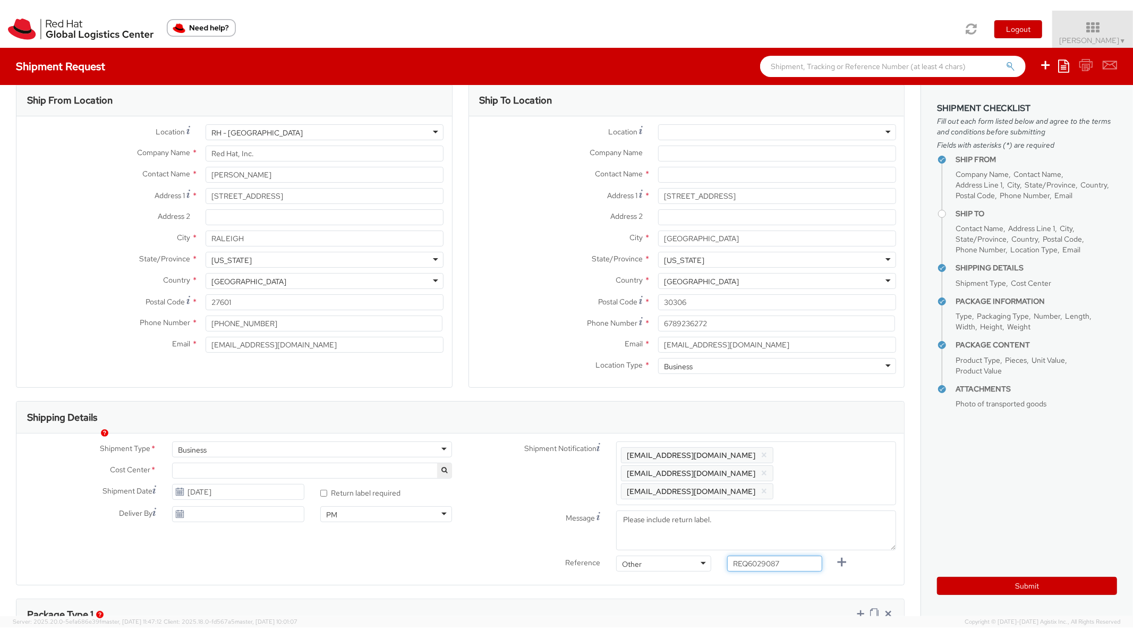
scroll to position [0, 0]
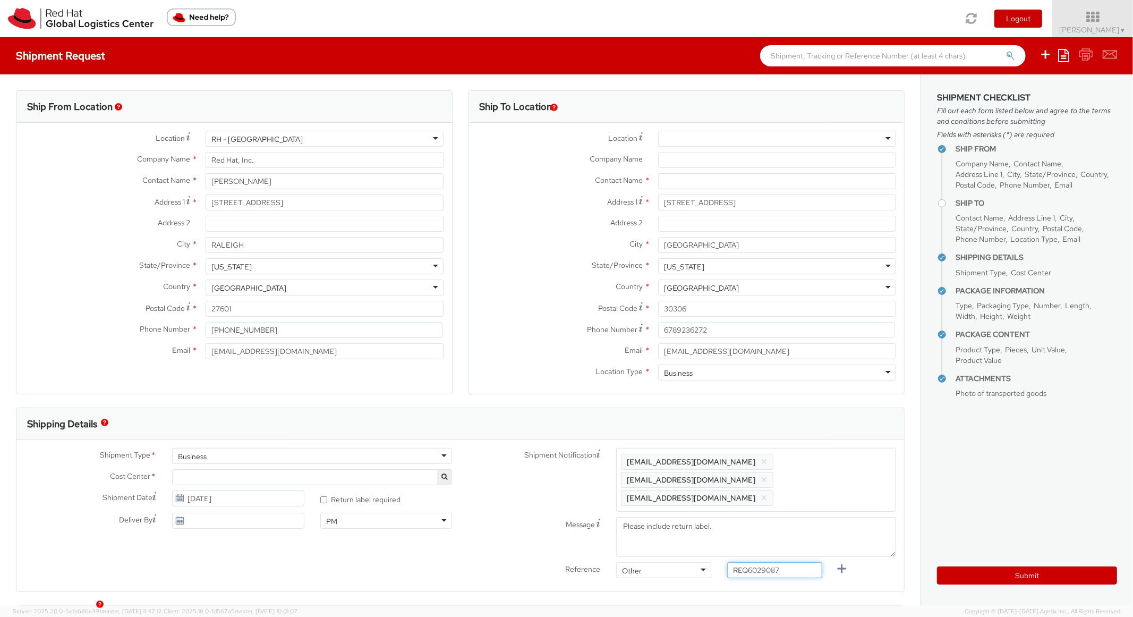
type input "REQ6029087"
click at [542, 357] on label "Email *" at bounding box center [559, 350] width 181 height 14
click at [658, 357] on input "[EMAIL_ADDRESS][DOMAIN_NAME]" at bounding box center [777, 351] width 238 height 16
click at [695, 180] on input "text" at bounding box center [777, 181] width 238 height 16
paste input "[PERSON_NAME]"
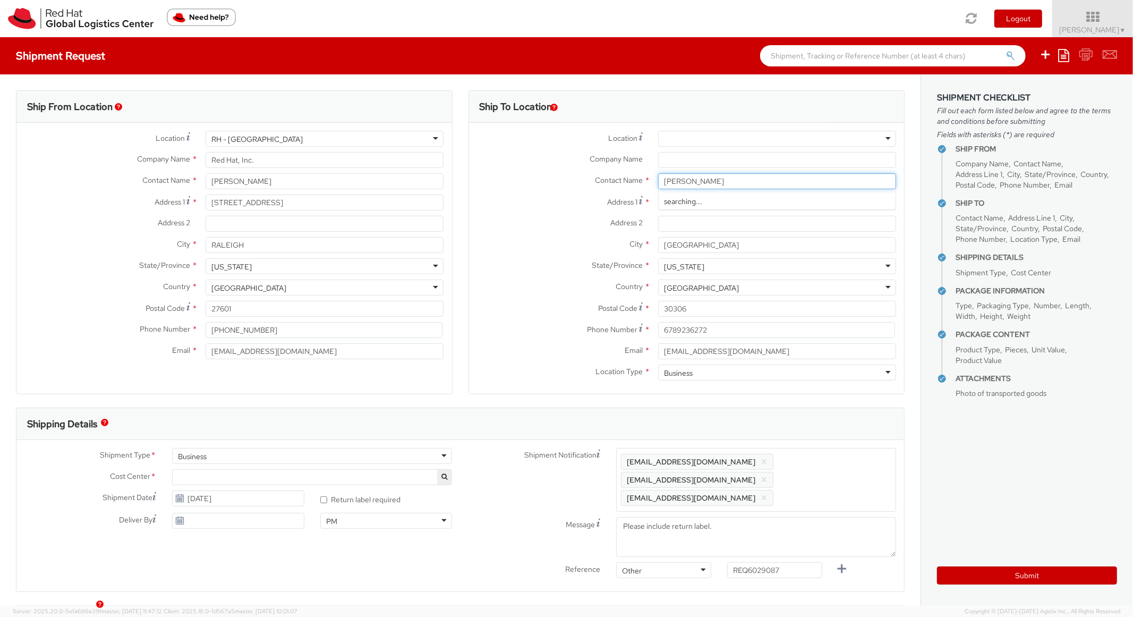
type input "[PERSON_NAME]"
click at [523, 231] on div "Address 2 *" at bounding box center [687, 224] width 436 height 16
click at [981, 575] on button "Submit" at bounding box center [1027, 575] width 180 height 18
type input "[PERSON_NAME]"
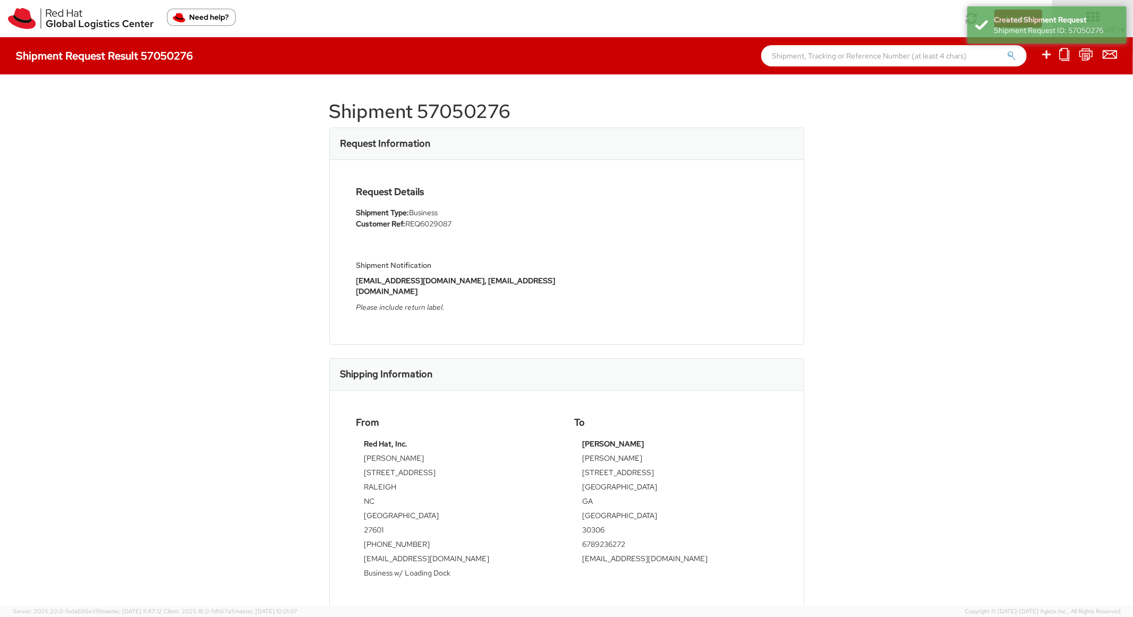
click at [457, 104] on h1 "Shipment 57050276" at bounding box center [566, 111] width 475 height 21
copy h1 "57050276"
click at [485, 95] on div "Shipment 57050276 Request Information Request Details Shipment Type: Business C…" at bounding box center [566, 339] width 475 height 499
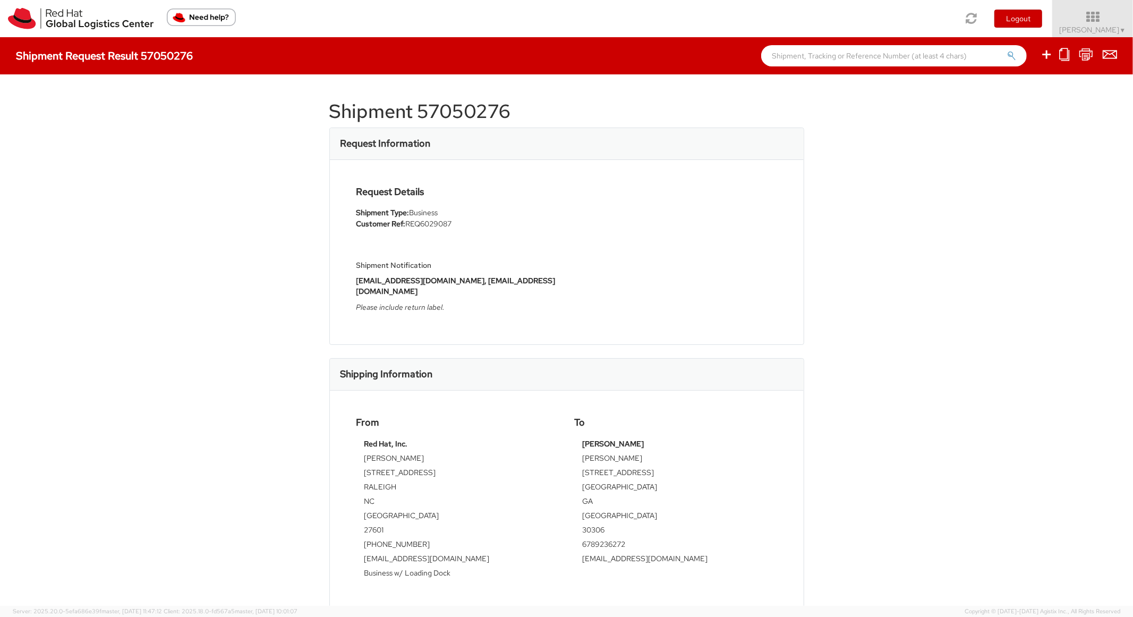
click at [481, 104] on h1 "Shipment 57050276" at bounding box center [566, 111] width 475 height 21
click at [479, 104] on h1 "Shipment 57050276" at bounding box center [566, 111] width 475 height 21
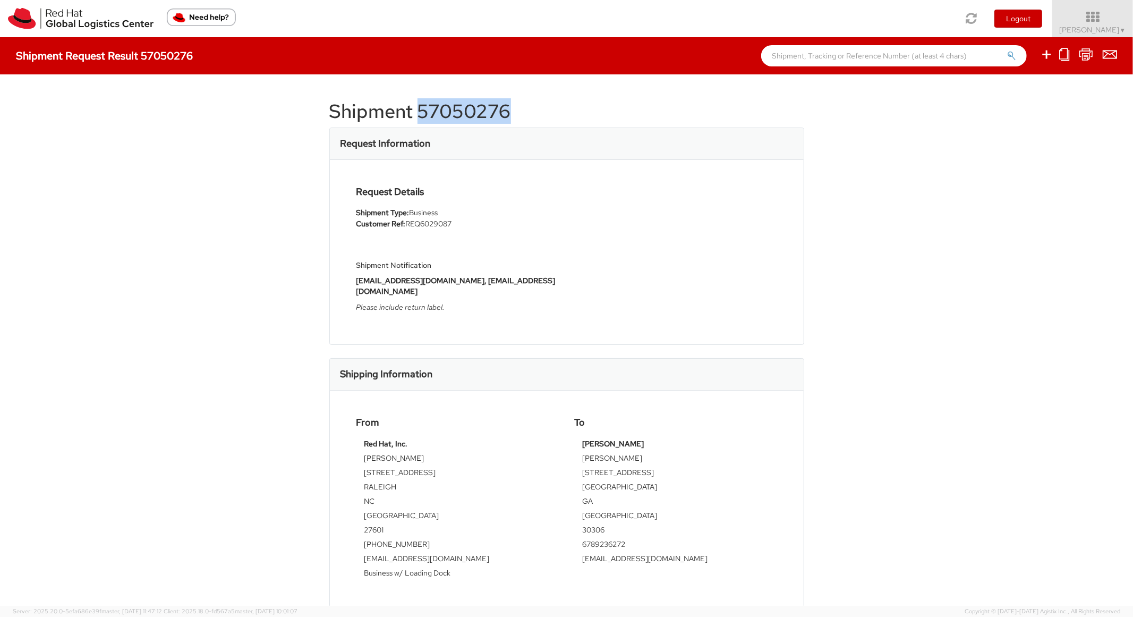
click at [479, 104] on h1 "Shipment 57050276" at bounding box center [566, 111] width 475 height 21
